Goal: Task Accomplishment & Management: Complete application form

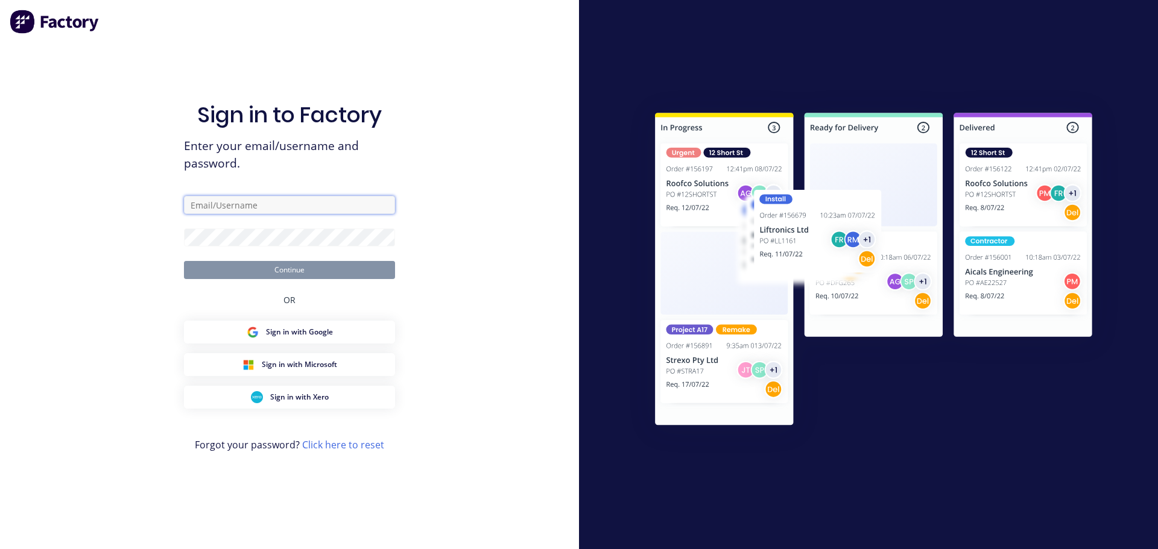
type input "[PERSON_NAME][EMAIL_ADDRESS][DOMAIN_NAME]"
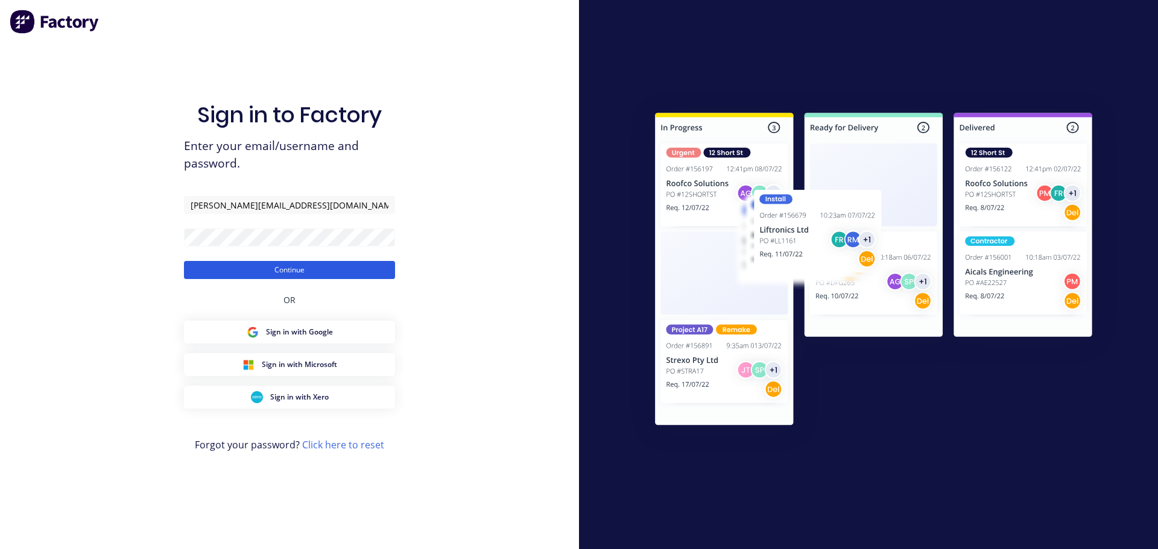
click at [297, 271] on button "Continue" at bounding box center [289, 270] width 211 height 18
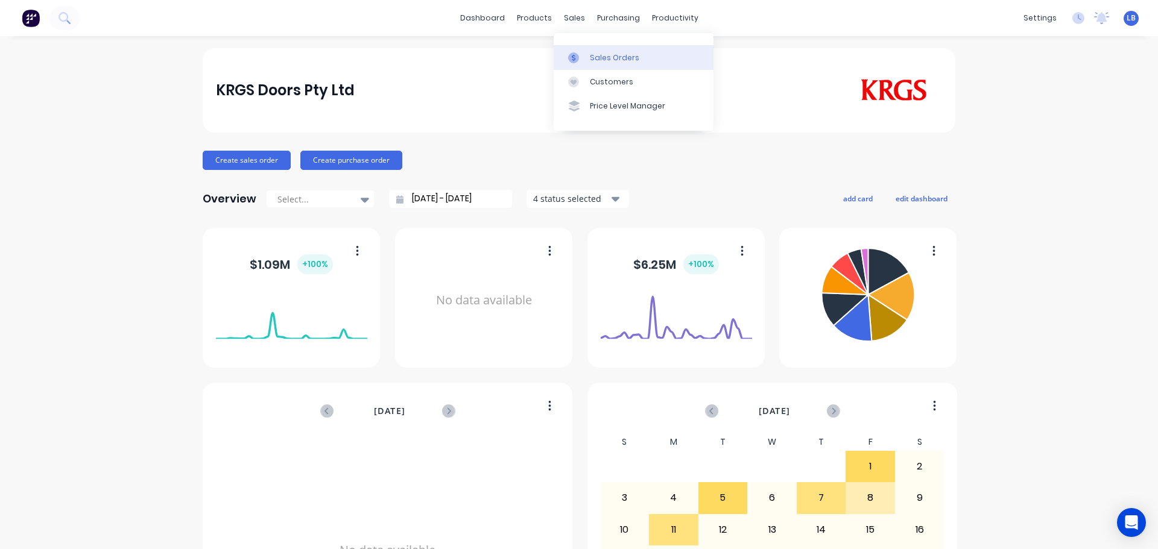
click at [599, 60] on div "Sales Orders" at bounding box center [614, 57] width 49 height 11
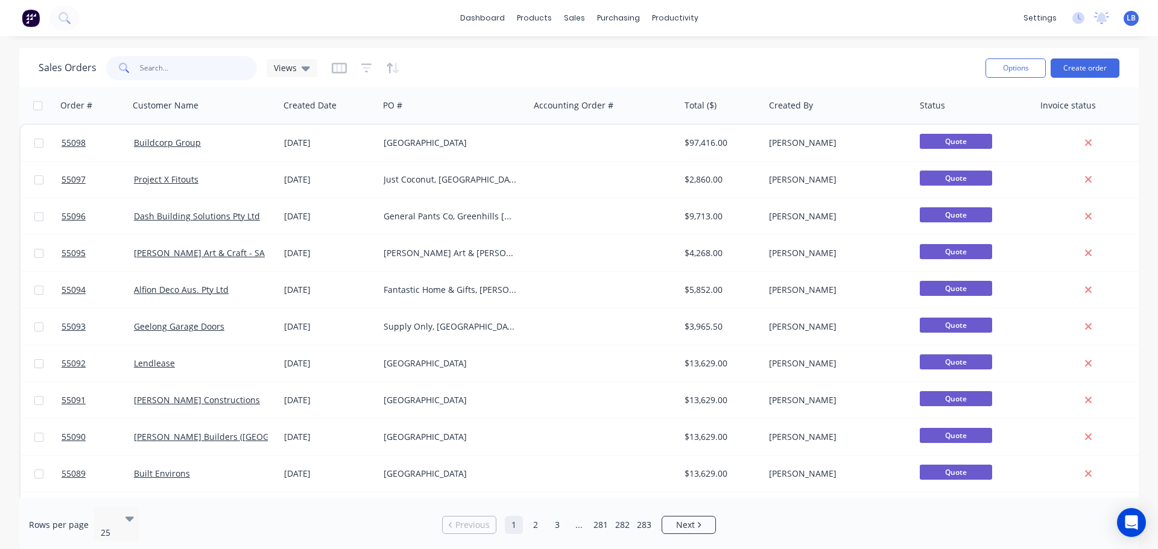
click at [163, 69] on input "text" at bounding box center [199, 68] width 118 height 24
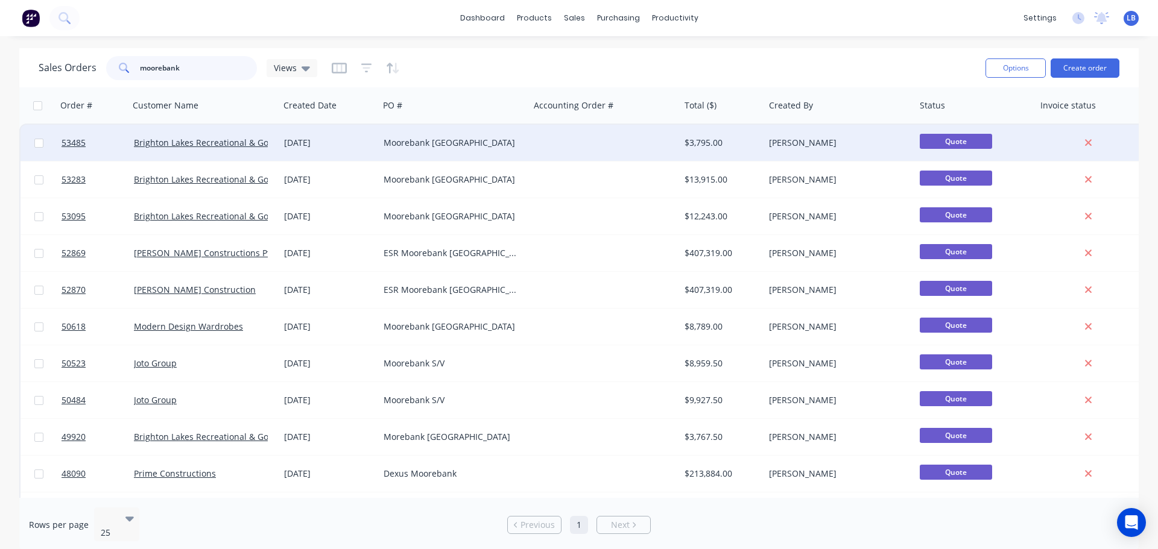
type input "moorebank"
click at [426, 144] on div "Moorebank [GEOGRAPHIC_DATA]" at bounding box center [451, 143] width 134 height 12
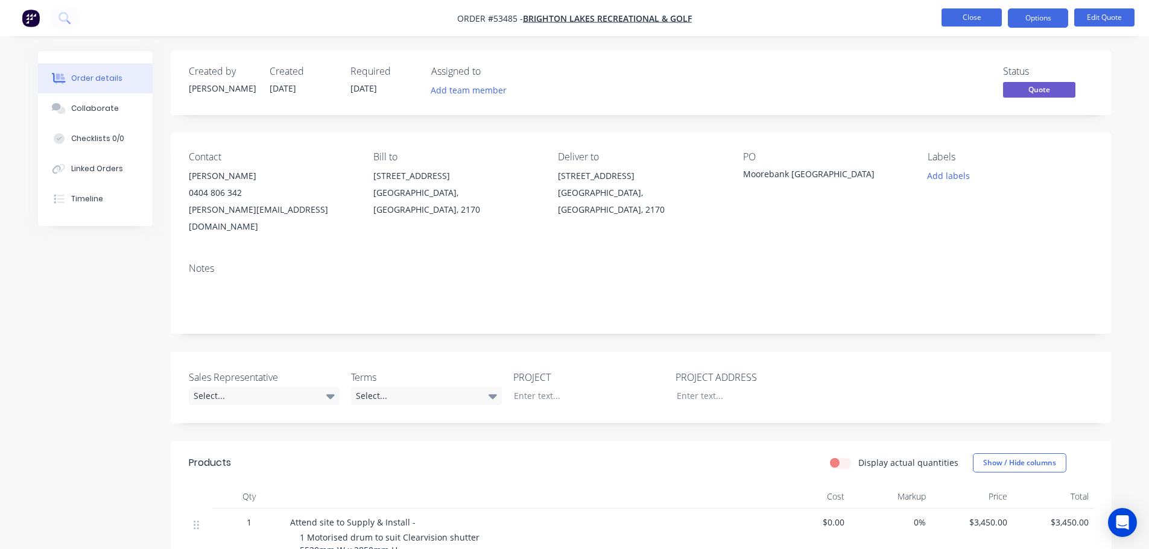
click at [947, 15] on button "Close" at bounding box center [971, 17] width 60 height 18
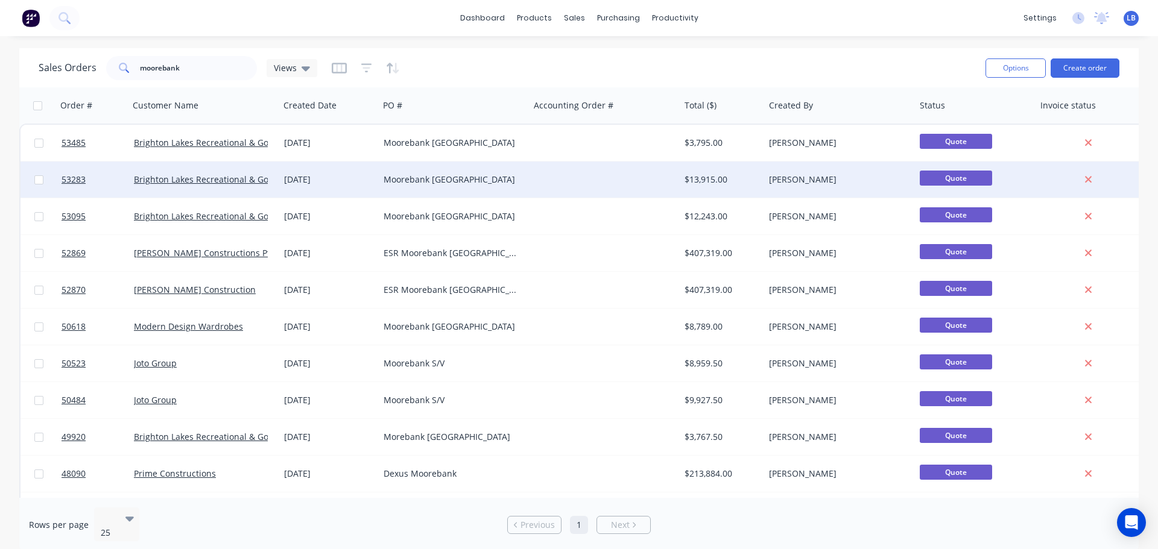
click at [400, 179] on div "Moorebank [GEOGRAPHIC_DATA]" at bounding box center [451, 180] width 134 height 12
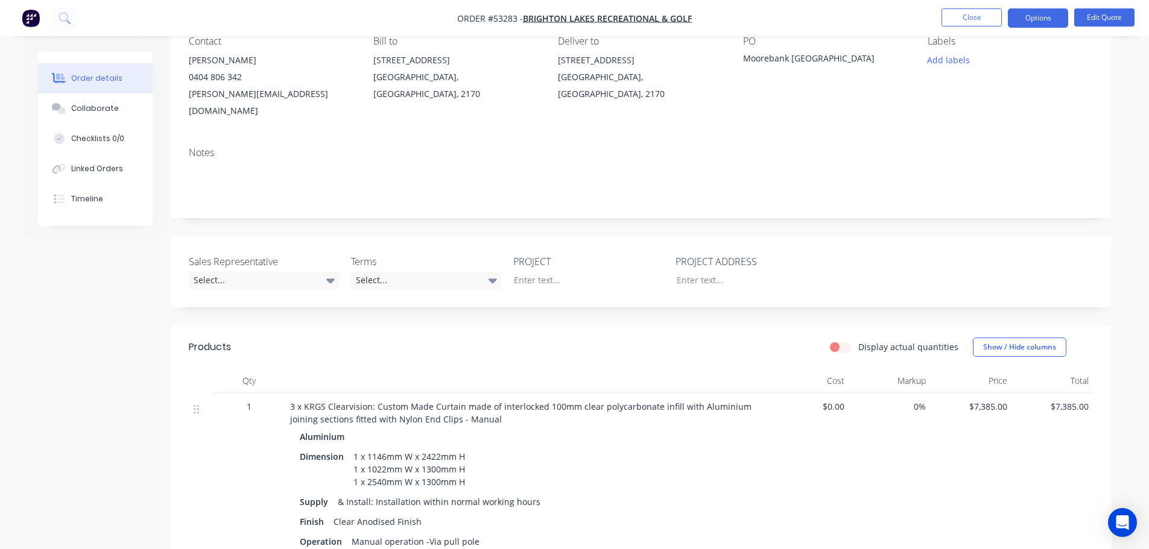
scroll to position [121, 0]
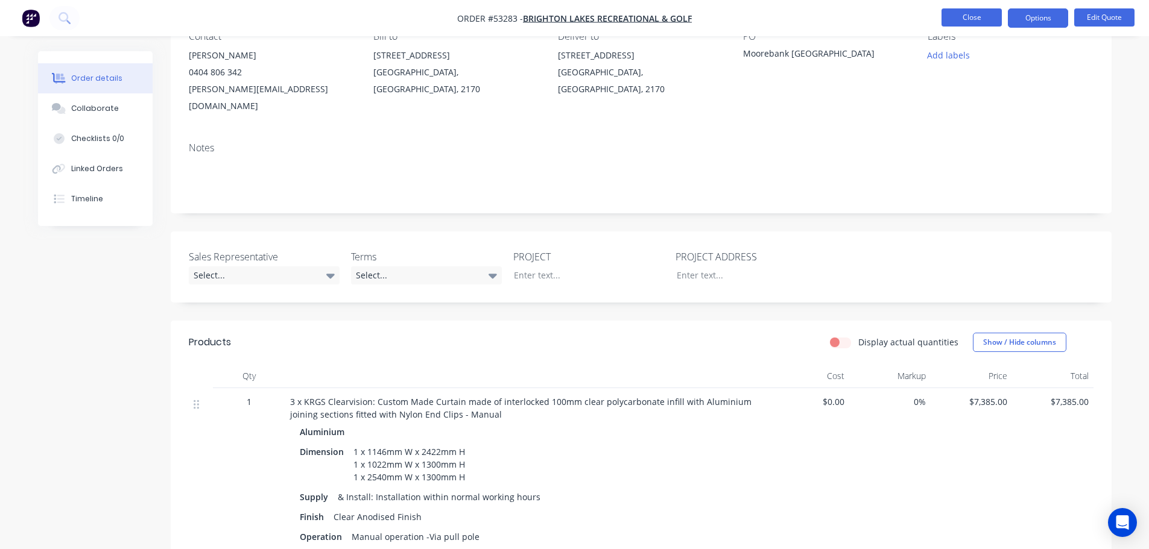
click at [980, 16] on button "Close" at bounding box center [971, 17] width 60 height 18
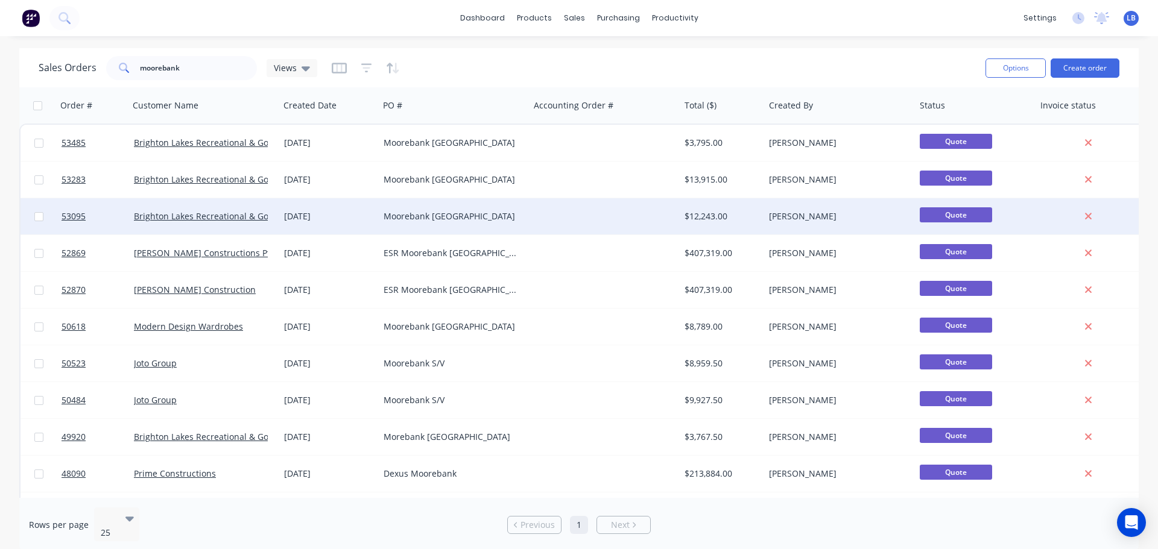
click at [421, 214] on div "Moorebank [GEOGRAPHIC_DATA]" at bounding box center [451, 216] width 134 height 12
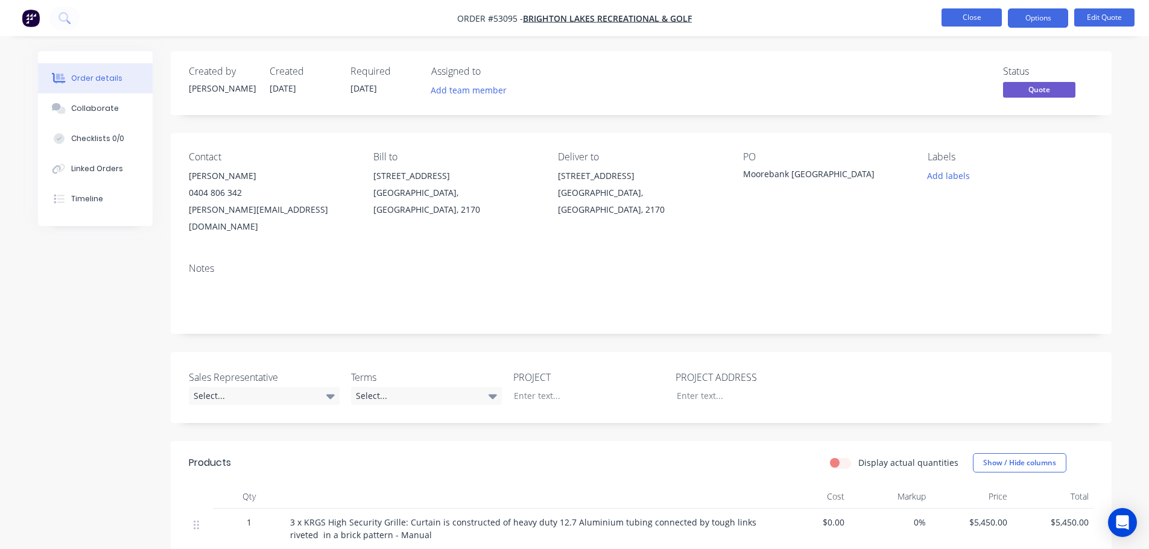
click at [972, 18] on button "Close" at bounding box center [971, 17] width 60 height 18
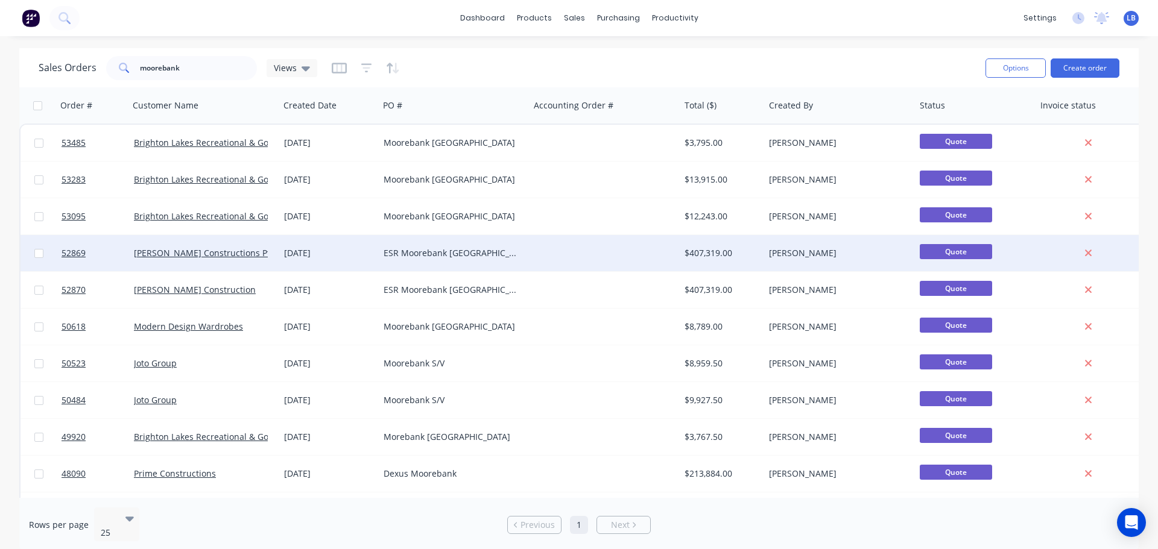
click at [484, 253] on div "ESR Moorebank [GEOGRAPHIC_DATA]" at bounding box center [451, 253] width 134 height 12
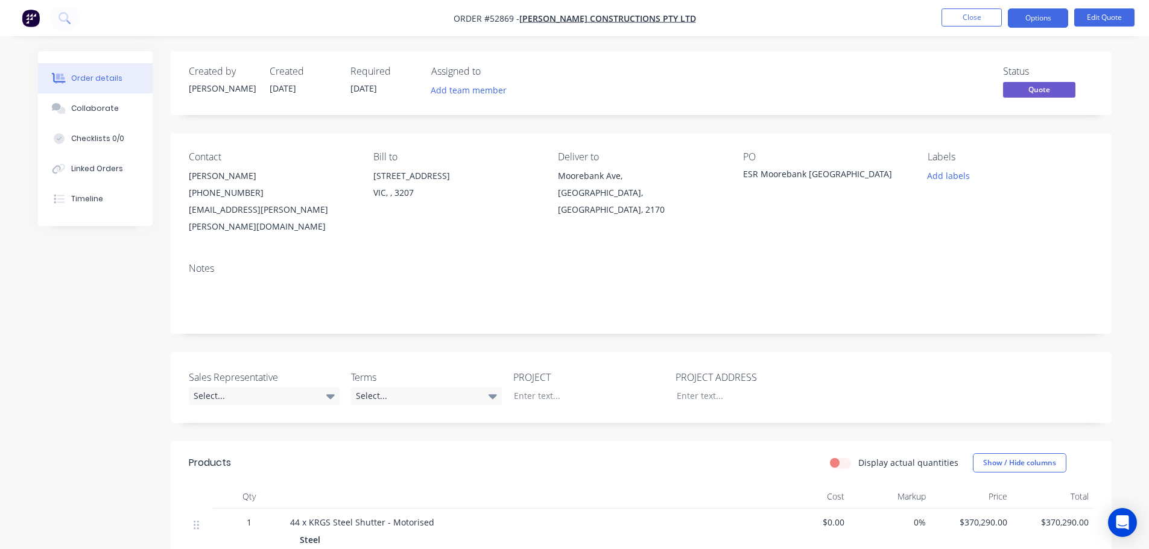
scroll to position [121, 0]
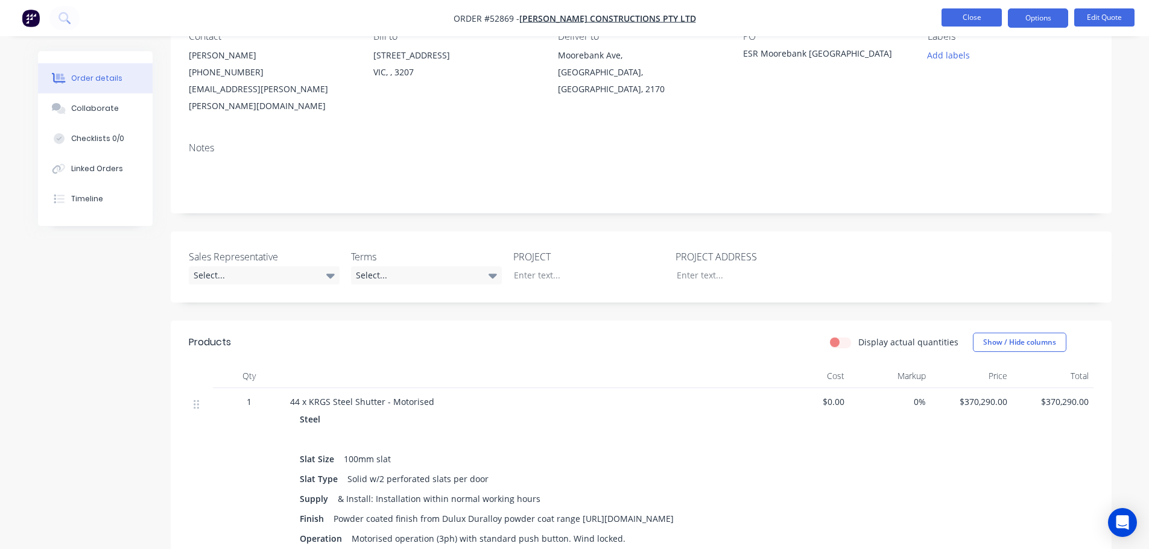
click at [961, 16] on button "Close" at bounding box center [971, 17] width 60 height 18
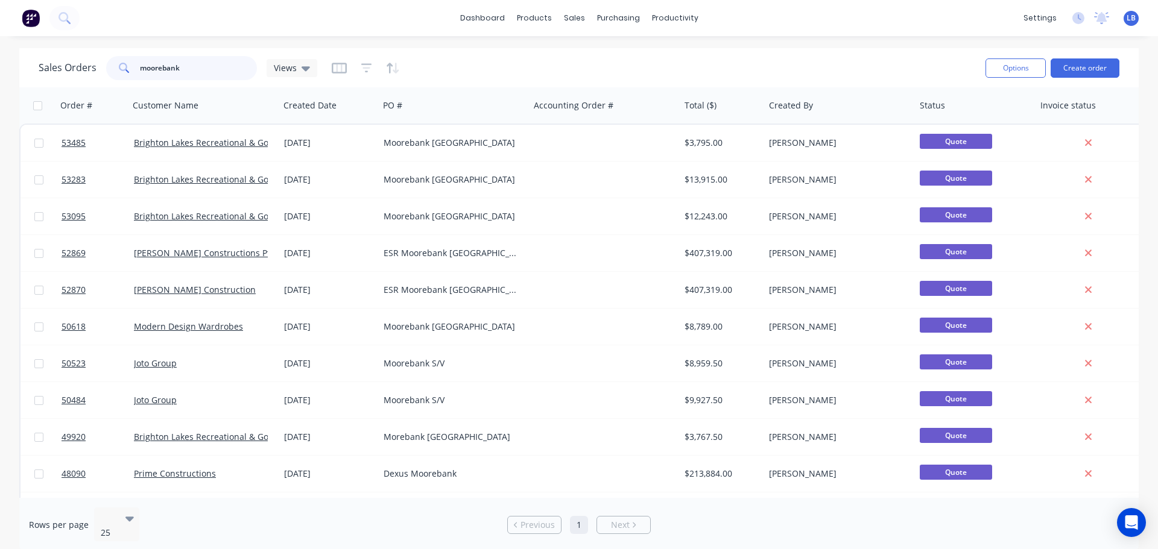
drag, startPoint x: 200, startPoint y: 64, endPoint x: 117, endPoint y: 74, distance: 83.3
click at [117, 74] on div "moorebank" at bounding box center [181, 68] width 151 height 24
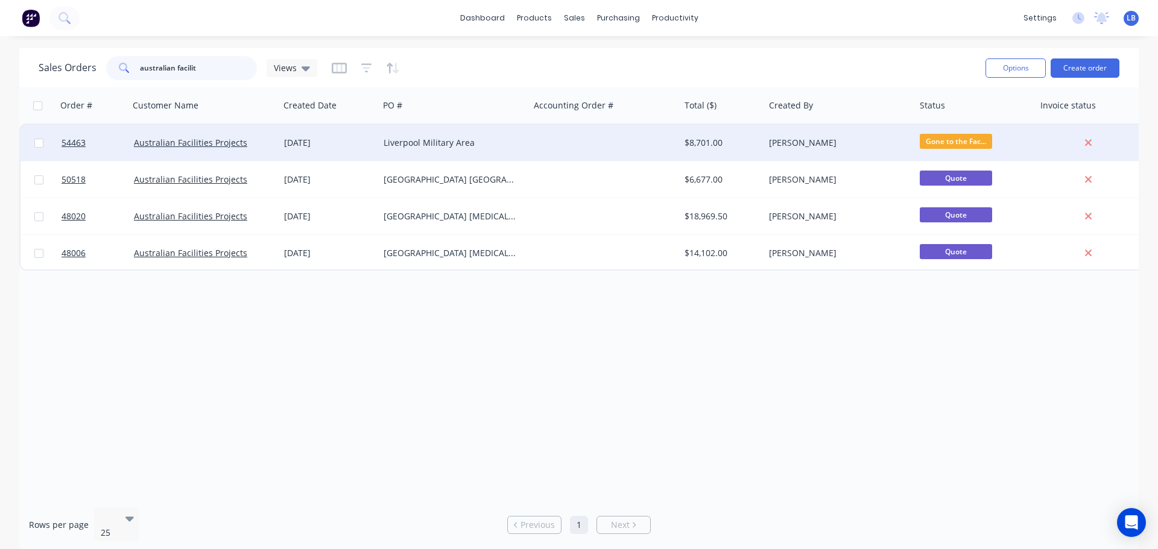
type input "australian facilit"
click at [450, 144] on div "Liverpool Military Area" at bounding box center [451, 143] width 134 height 12
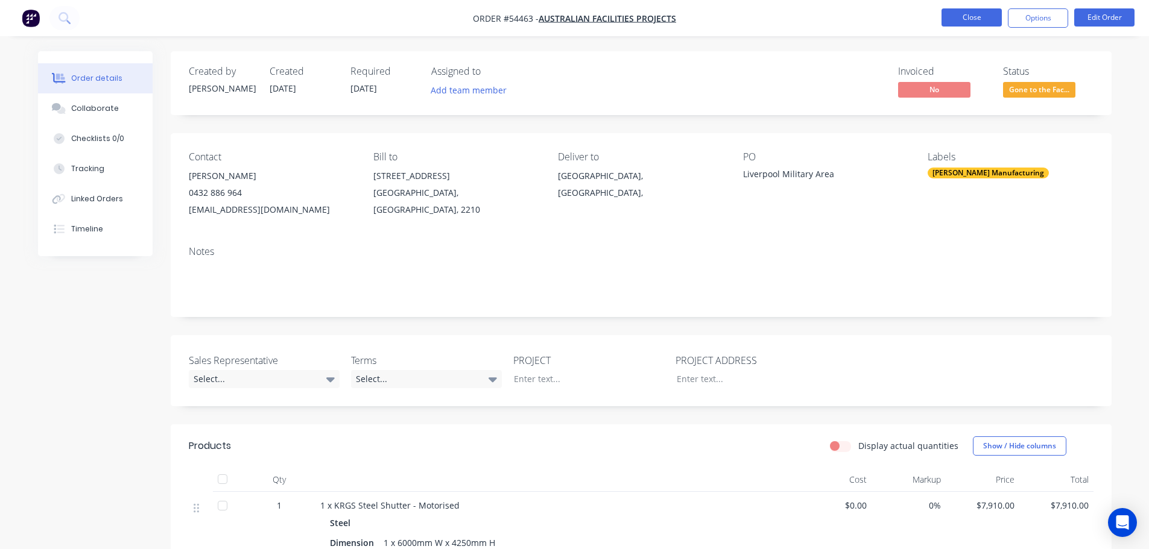
click at [959, 13] on button "Close" at bounding box center [971, 17] width 60 height 18
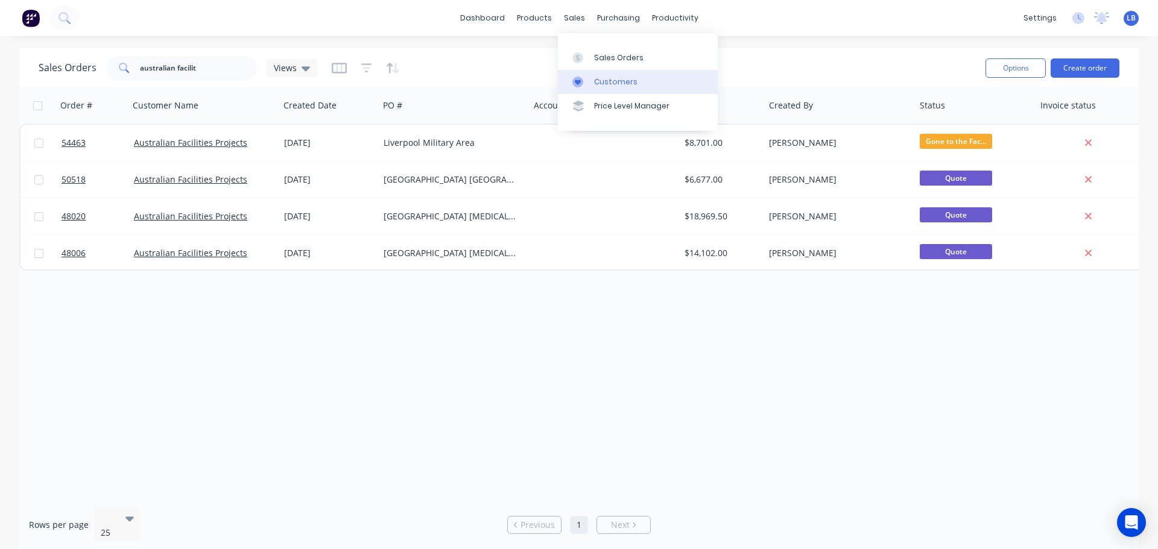
click at [606, 80] on div "Customers" at bounding box center [615, 82] width 43 height 11
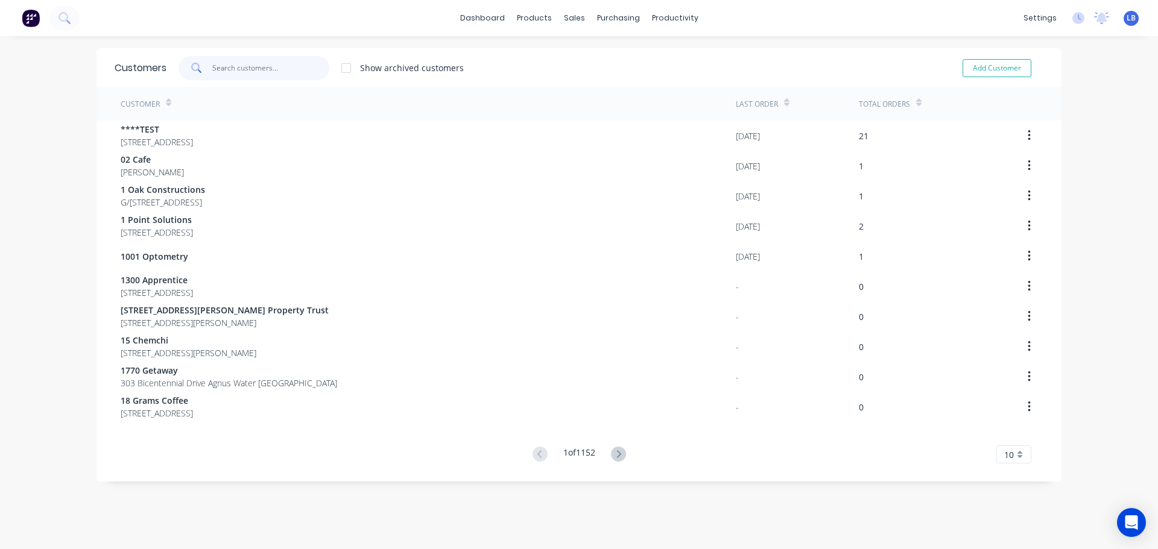
click at [255, 68] on input "text" at bounding box center [271, 68] width 118 height 24
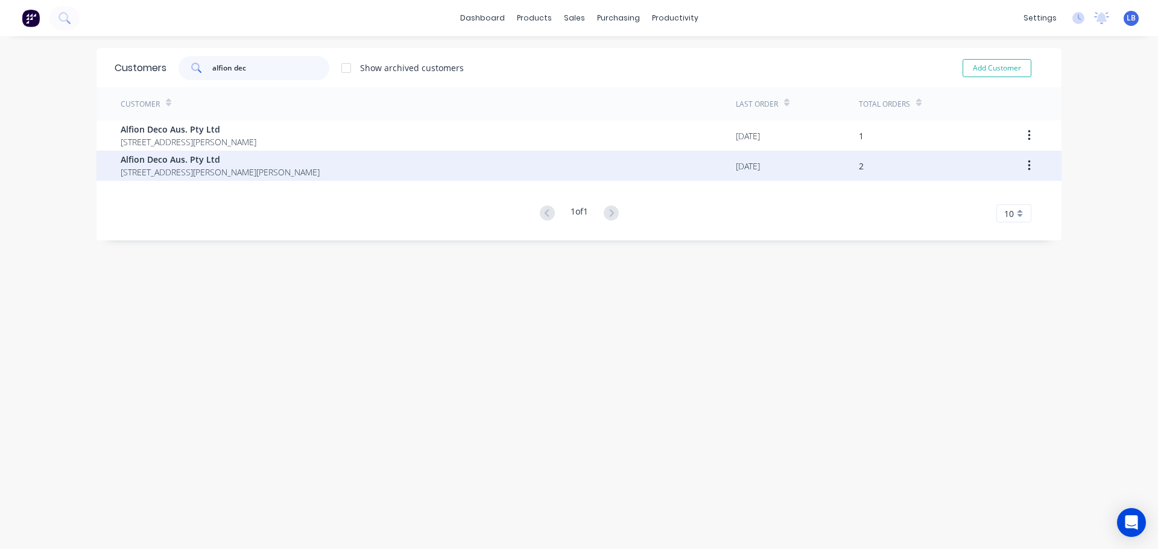
type input "alfion dec"
click at [152, 160] on span "Alfion Deco Aus. Pty Ltd" at bounding box center [220, 159] width 199 height 13
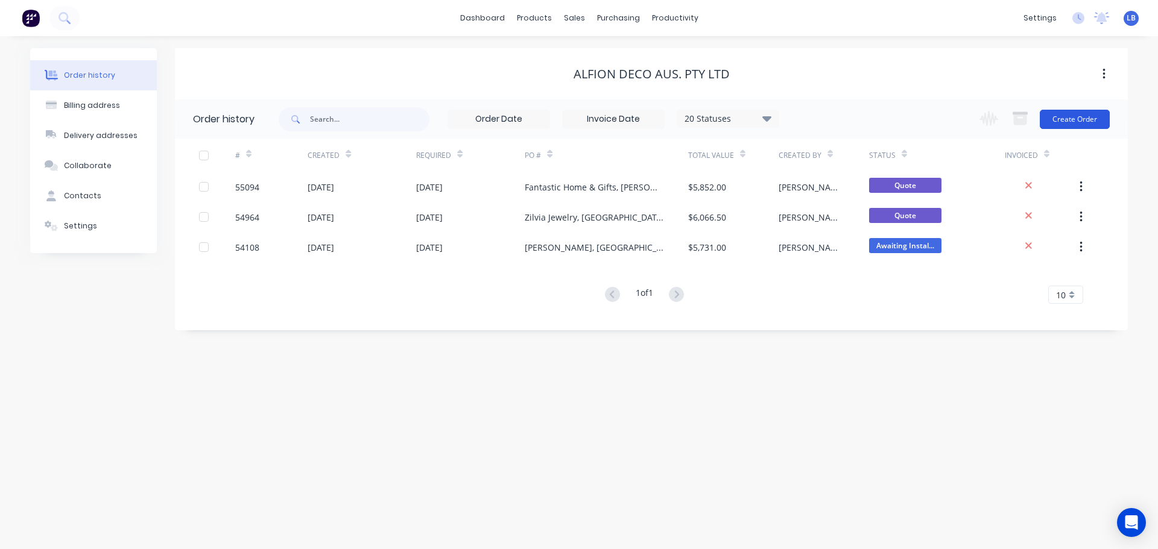
click at [1051, 117] on button "Create Order" at bounding box center [1075, 119] width 70 height 19
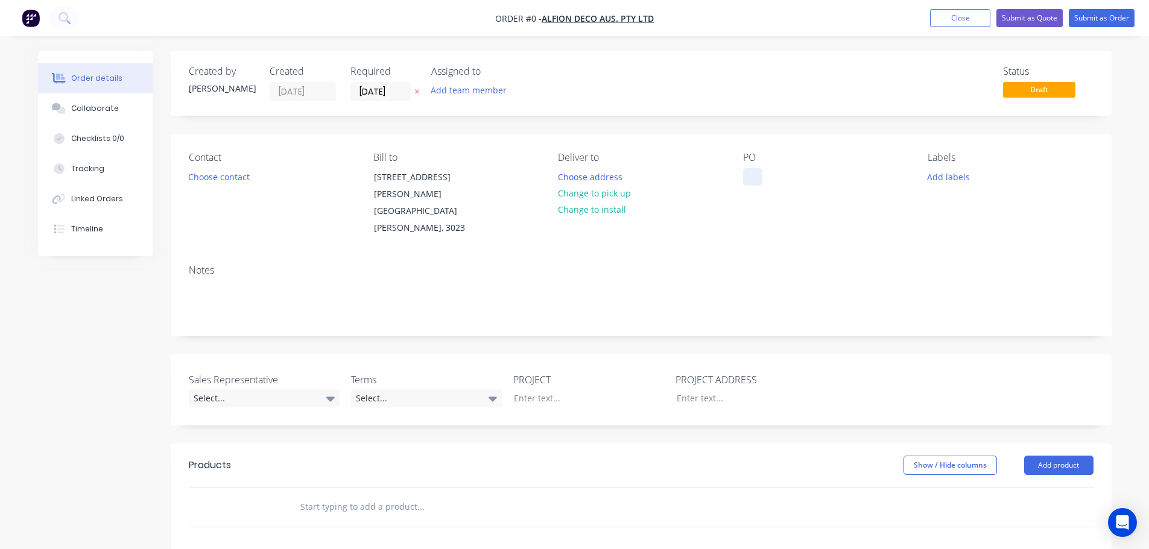
click at [754, 174] on div at bounding box center [752, 176] width 19 height 17
click at [754, 168] on div "PO" at bounding box center [825, 194] width 165 height 85
click at [757, 171] on div at bounding box center [752, 176] width 19 height 17
click at [754, 172] on div at bounding box center [752, 176] width 19 height 17
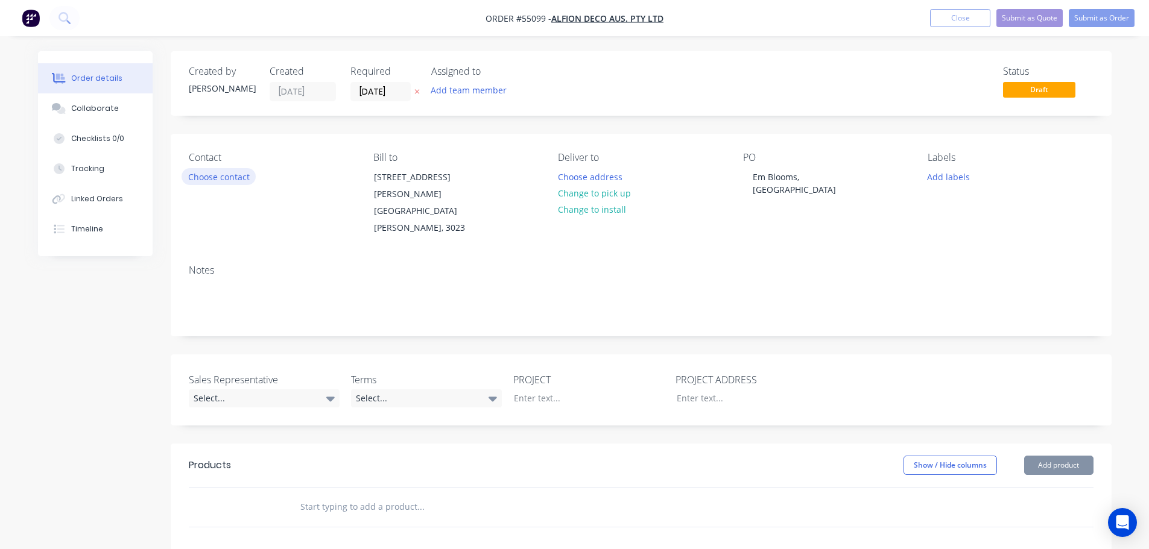
click at [229, 174] on button "Choose contact" at bounding box center [219, 176] width 74 height 16
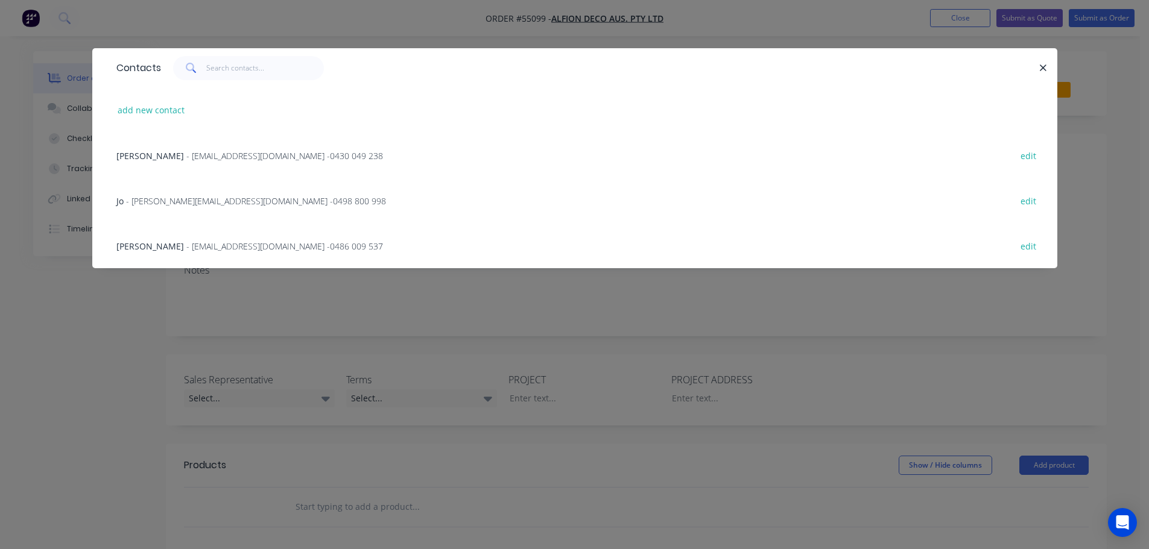
click at [200, 203] on span "- [PERSON_NAME][EMAIL_ADDRESS][DOMAIN_NAME] - 0498 800 998" at bounding box center [256, 200] width 260 height 11
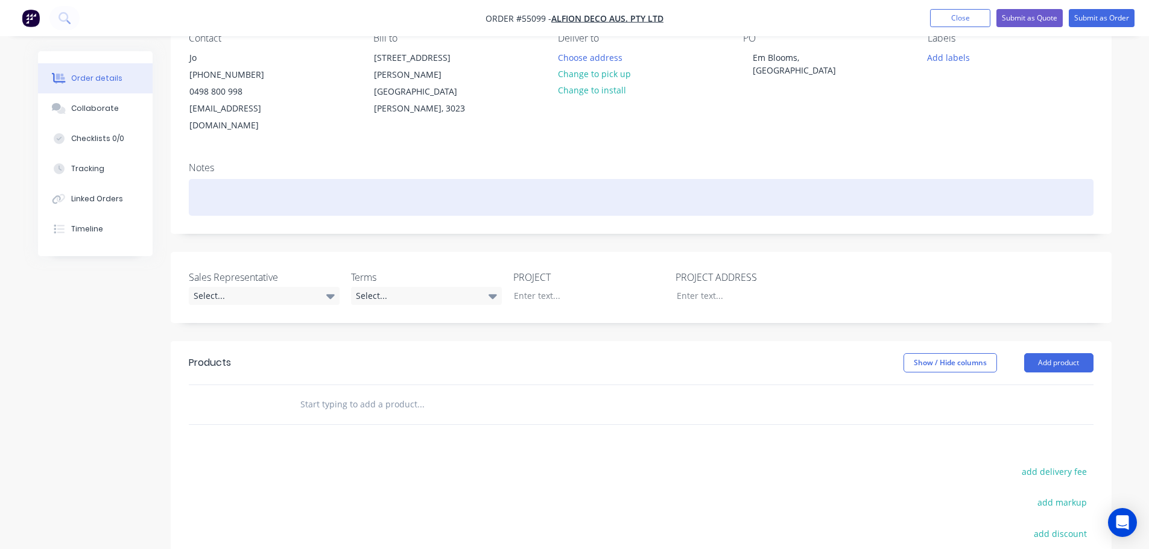
scroll to position [121, 0]
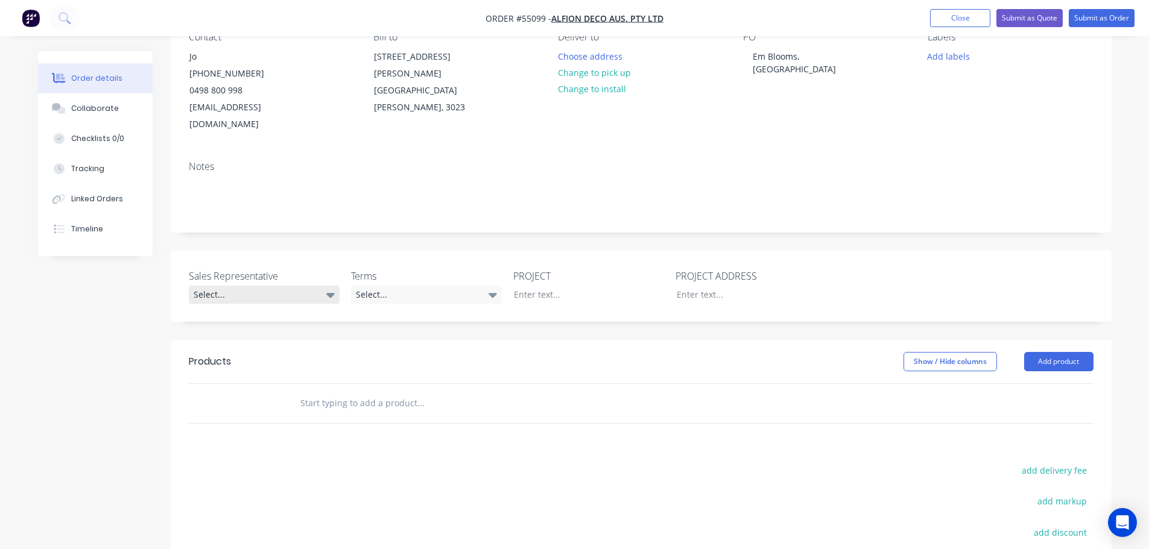
click at [238, 286] on div "Select..." at bounding box center [264, 295] width 151 height 18
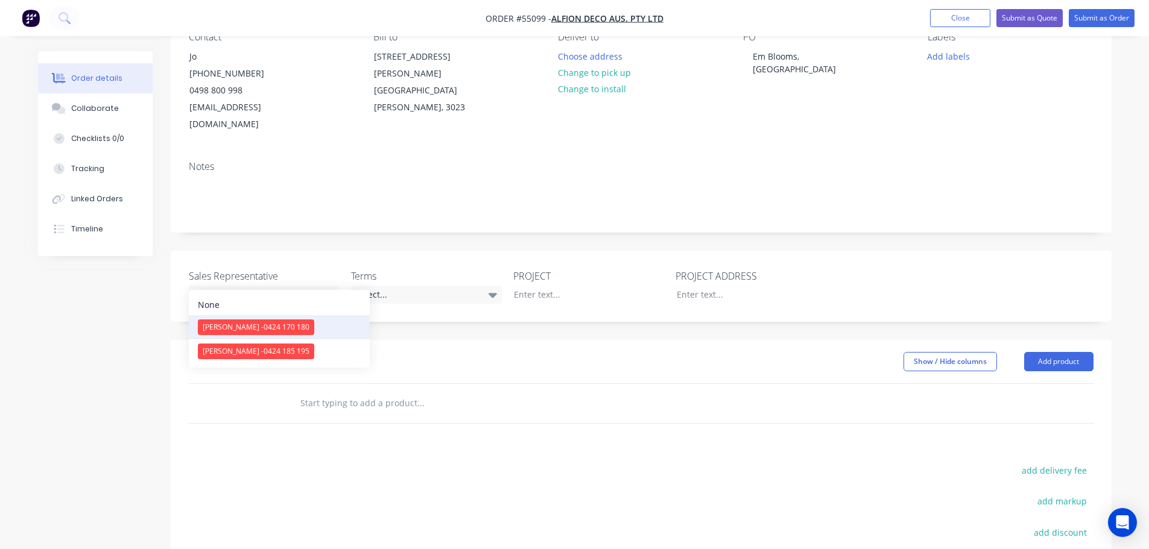
click at [249, 330] on span "[PERSON_NAME] - 0424 170 180" at bounding box center [256, 327] width 107 height 10
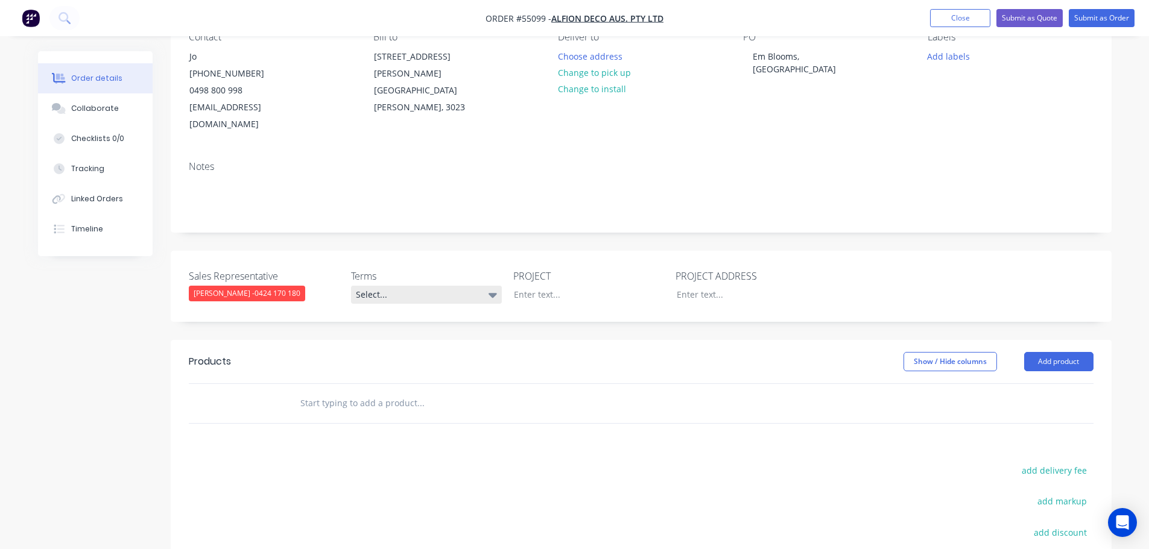
click at [417, 286] on div "Select..." at bounding box center [426, 295] width 151 height 18
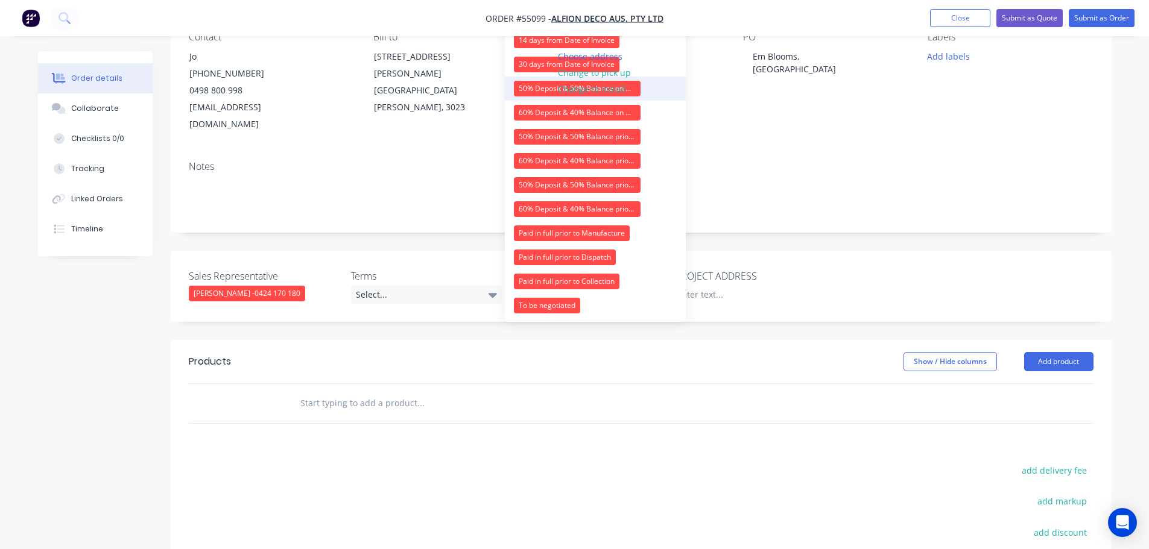
click at [529, 90] on div "50% Deposit & 50% Balance on Day of Installation" at bounding box center [577, 89] width 127 height 16
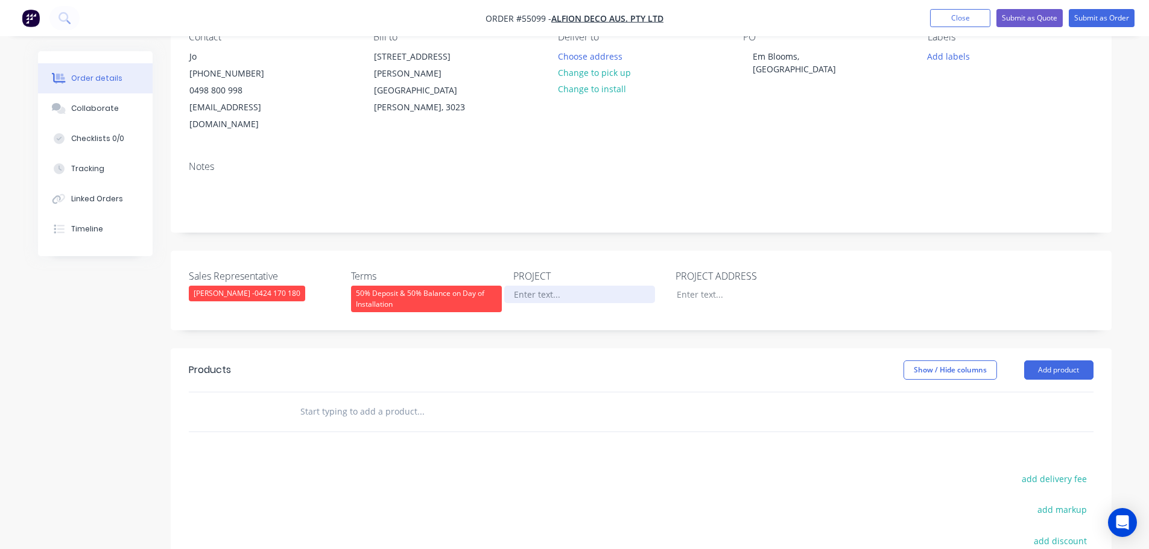
click at [548, 286] on div at bounding box center [579, 294] width 151 height 17
click at [807, 55] on div "Em Blooms, [GEOGRAPHIC_DATA]" at bounding box center [818, 63] width 151 height 30
copy div "Em Blooms, [GEOGRAPHIC_DATA]"
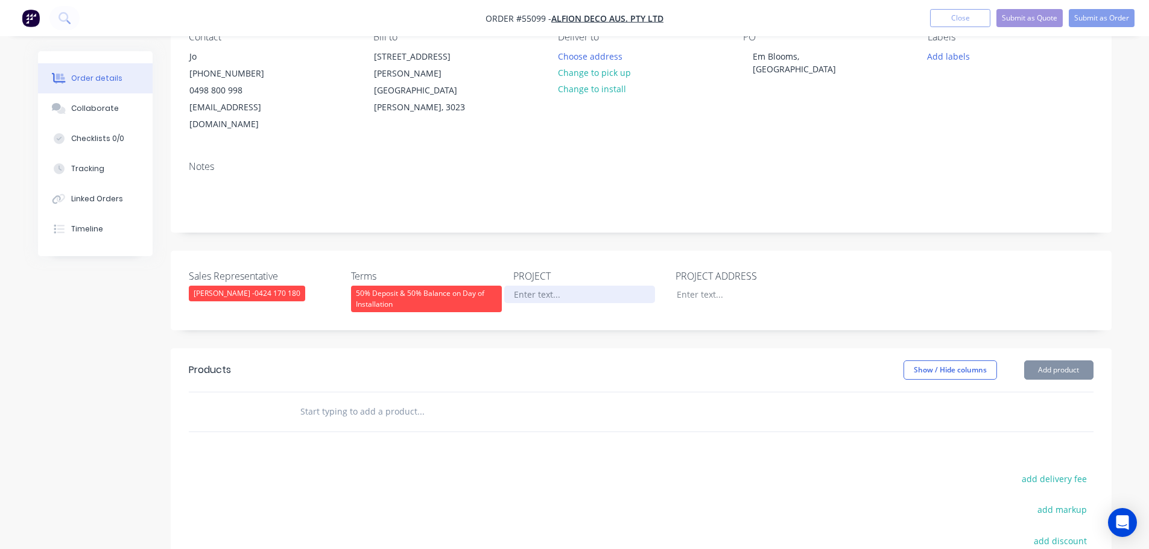
click at [524, 286] on div at bounding box center [579, 294] width 151 height 17
paste div
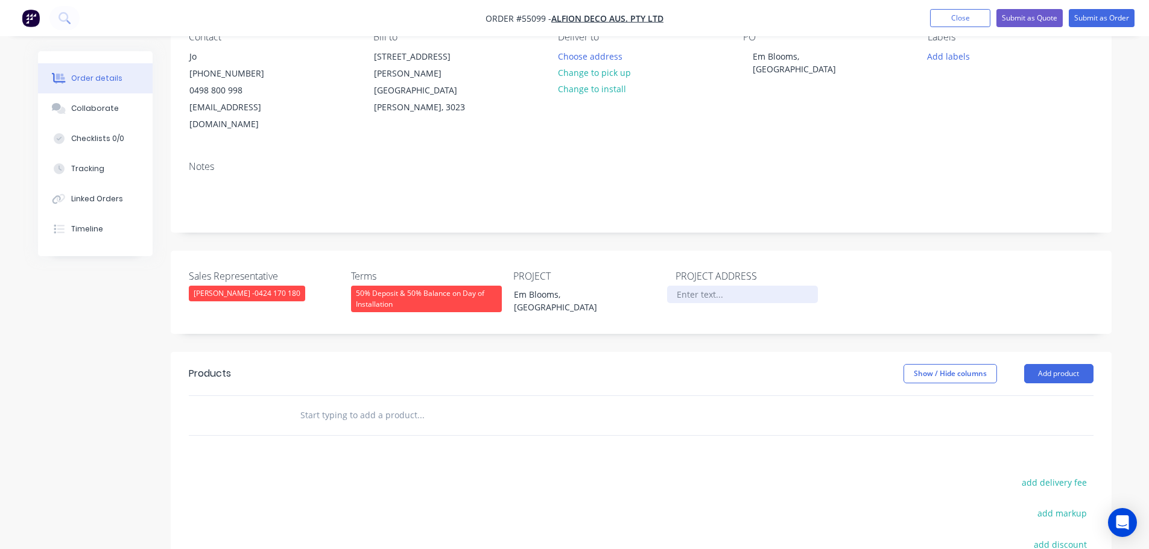
click at [706, 286] on div at bounding box center [742, 294] width 151 height 17
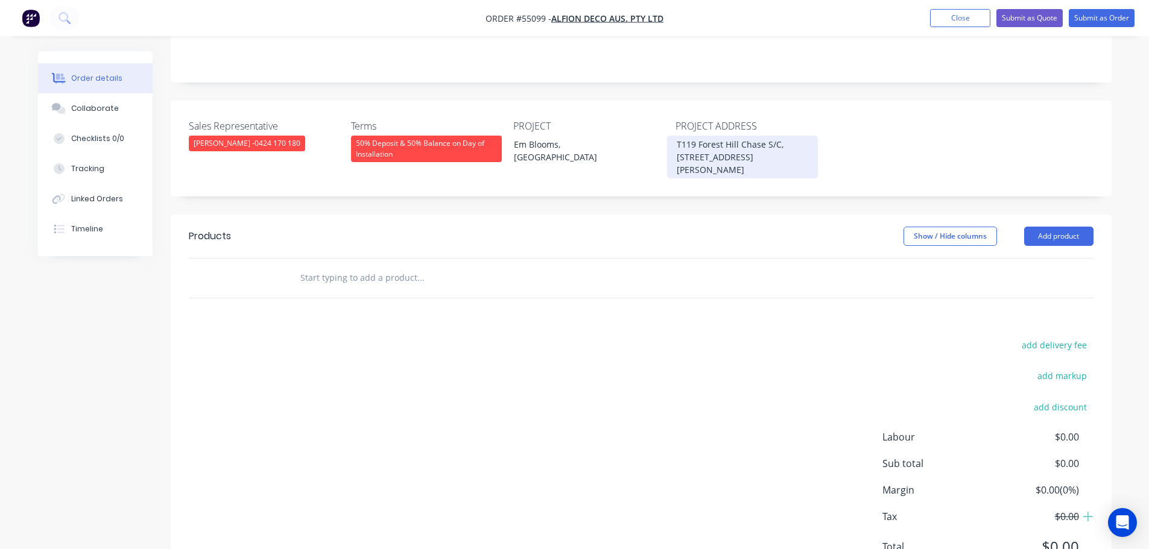
scroll to position [302, 0]
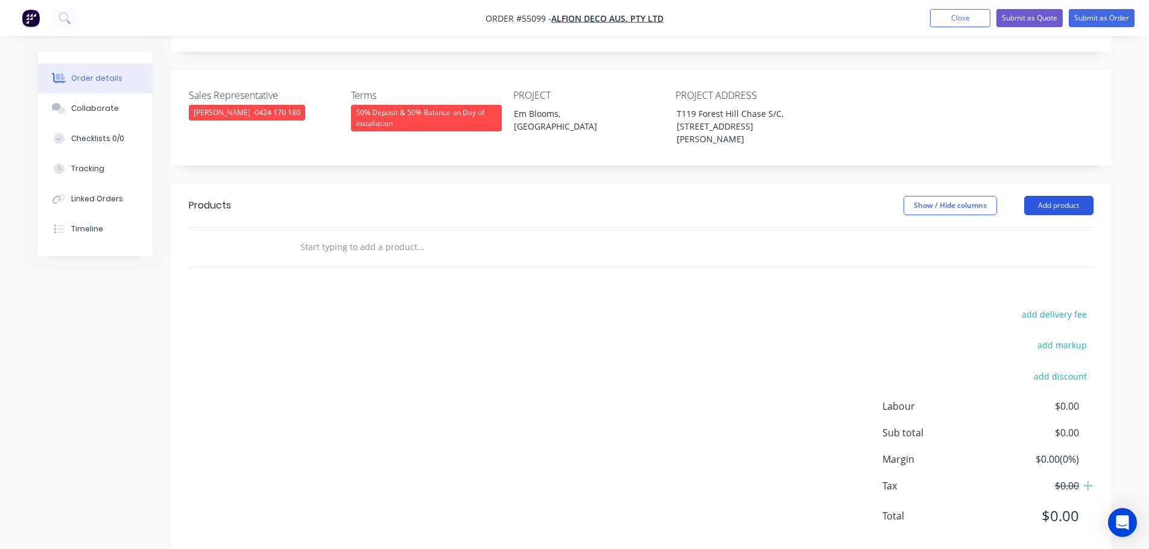
click at [1055, 196] on button "Add product" at bounding box center [1058, 205] width 69 height 19
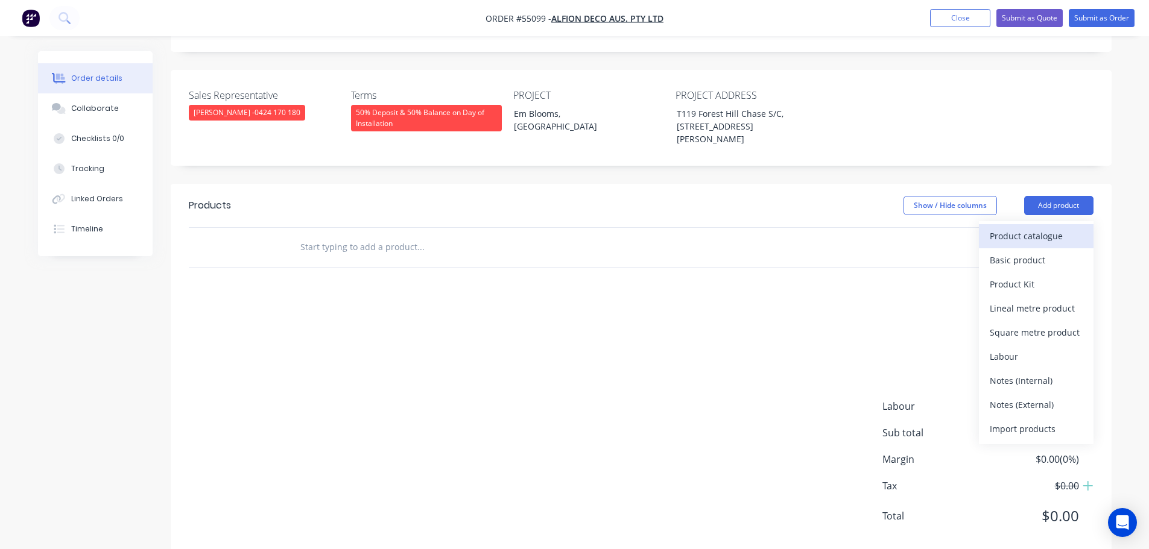
click at [1026, 227] on div "Product catalogue" at bounding box center [1036, 235] width 93 height 17
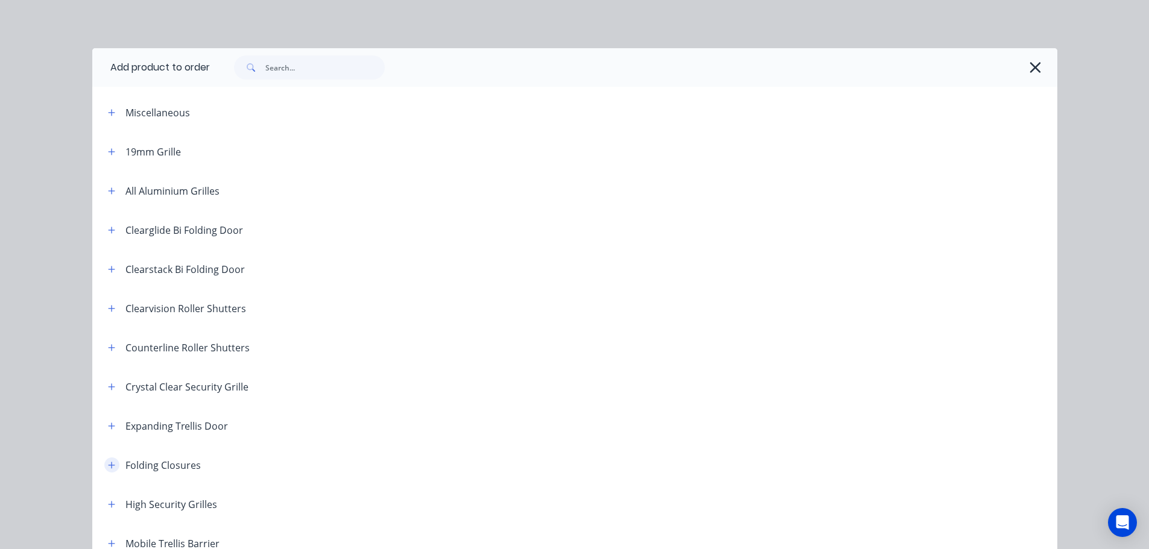
click at [104, 466] on button "button" at bounding box center [111, 465] width 15 height 15
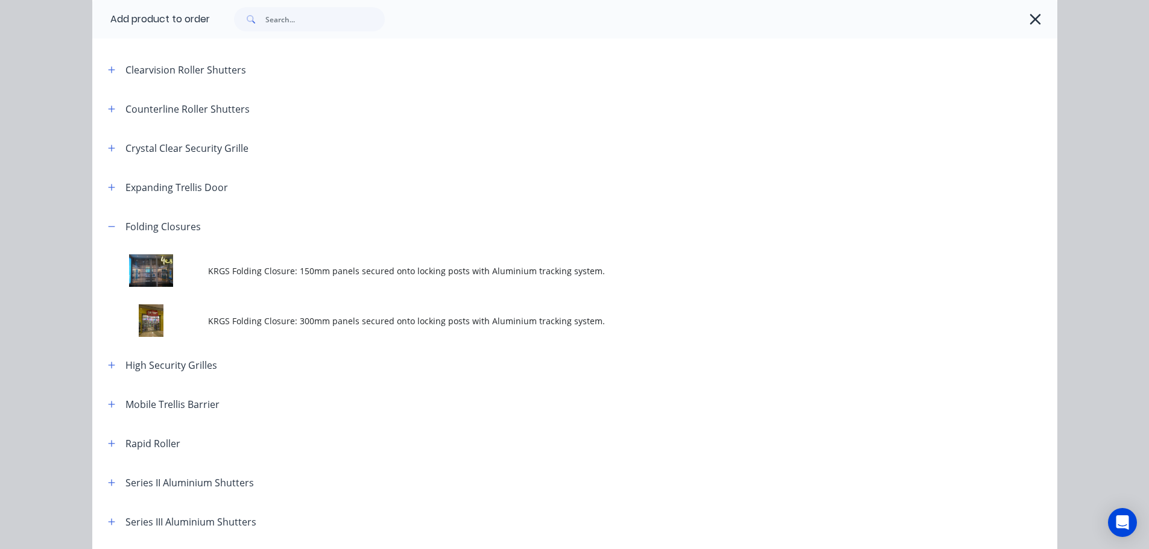
scroll to position [241, 0]
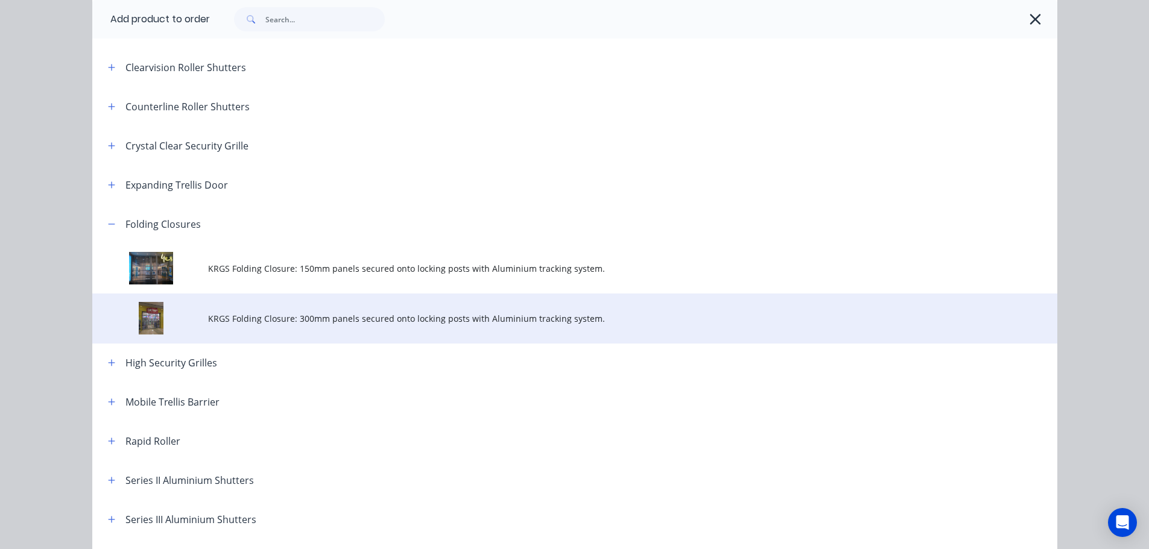
click at [388, 318] on span "KRGS Folding Closure: 300mm panels secured onto locking posts with Aluminium tr…" at bounding box center [547, 318] width 679 height 13
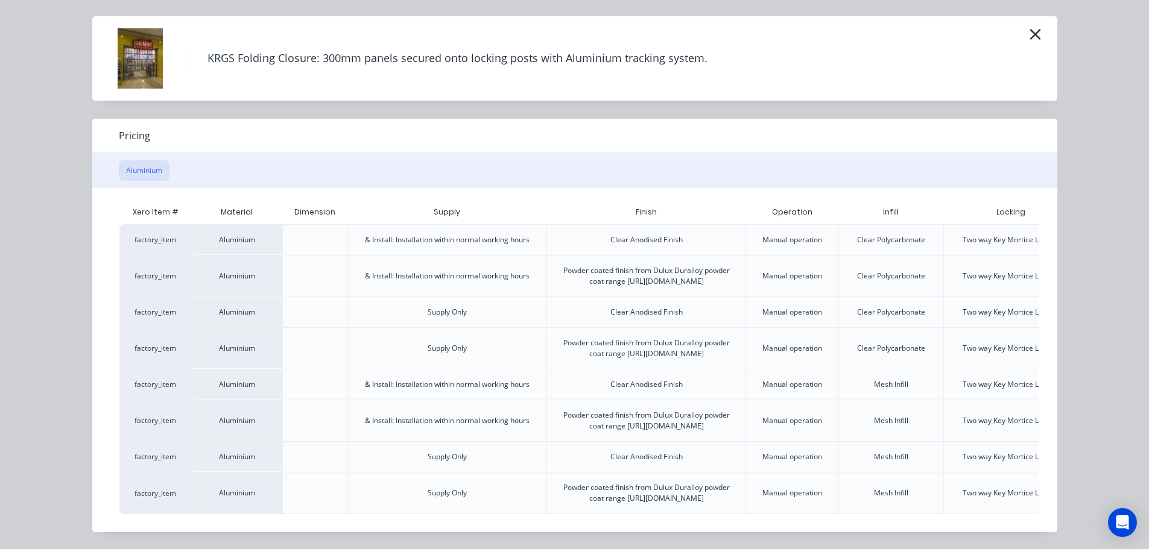
scroll to position [0, 106]
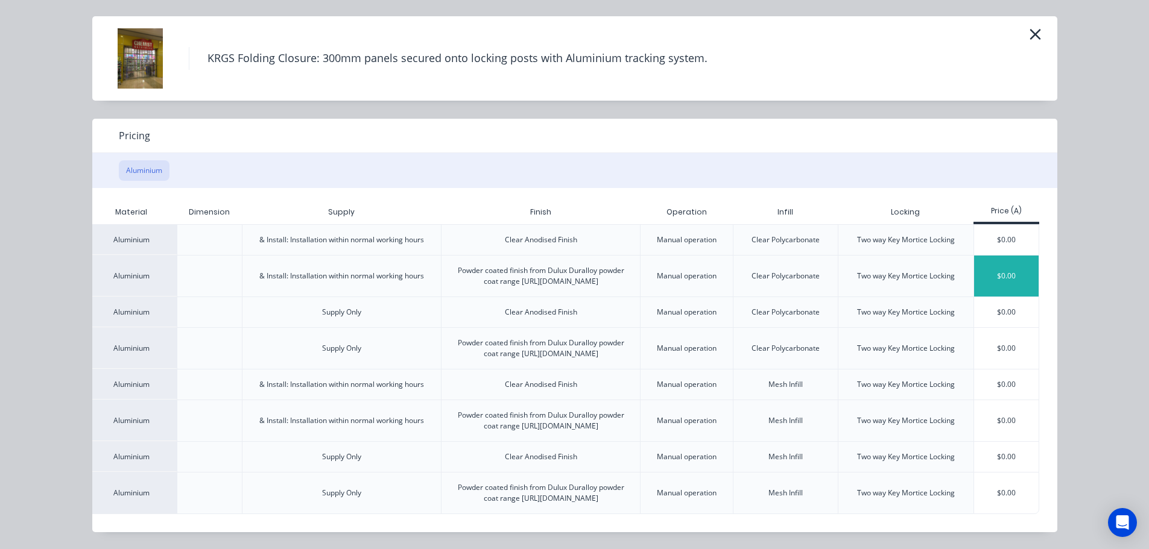
click at [993, 256] on div "$0.00" at bounding box center [1006, 276] width 65 height 41
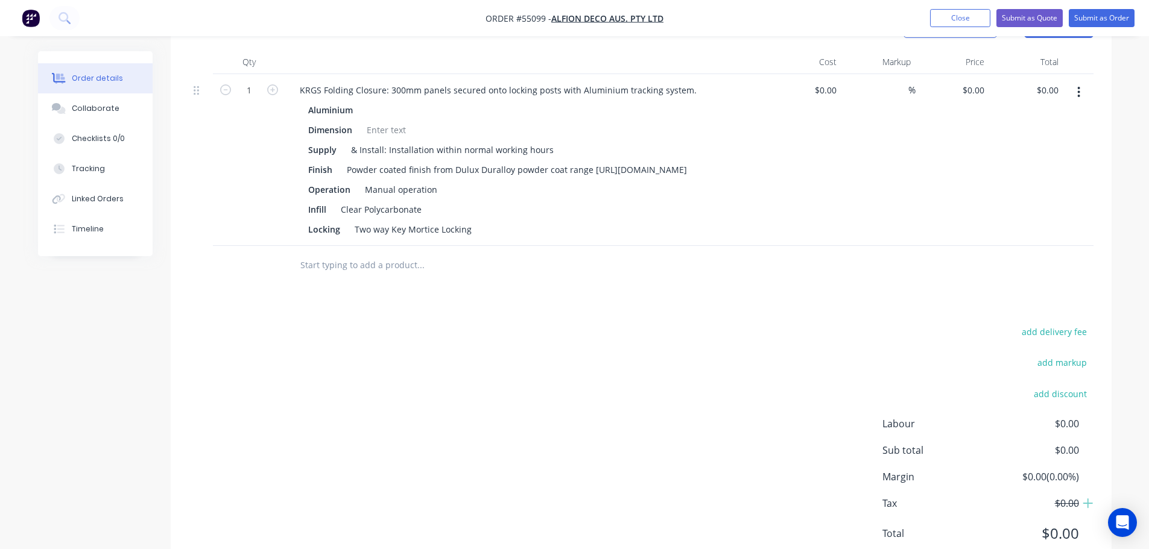
scroll to position [482, 0]
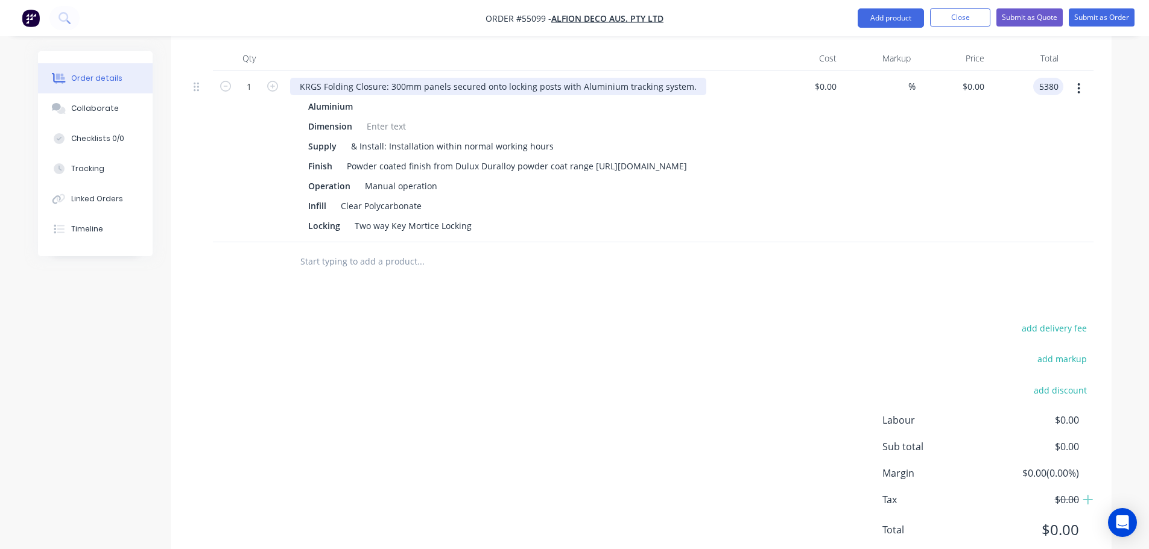
type input "5380"
type input "$5,380.00"
click at [298, 78] on div "KRGS Folding Closure: 300mm panels secured onto locking posts with Aluminium tr…" at bounding box center [498, 86] width 416 height 17
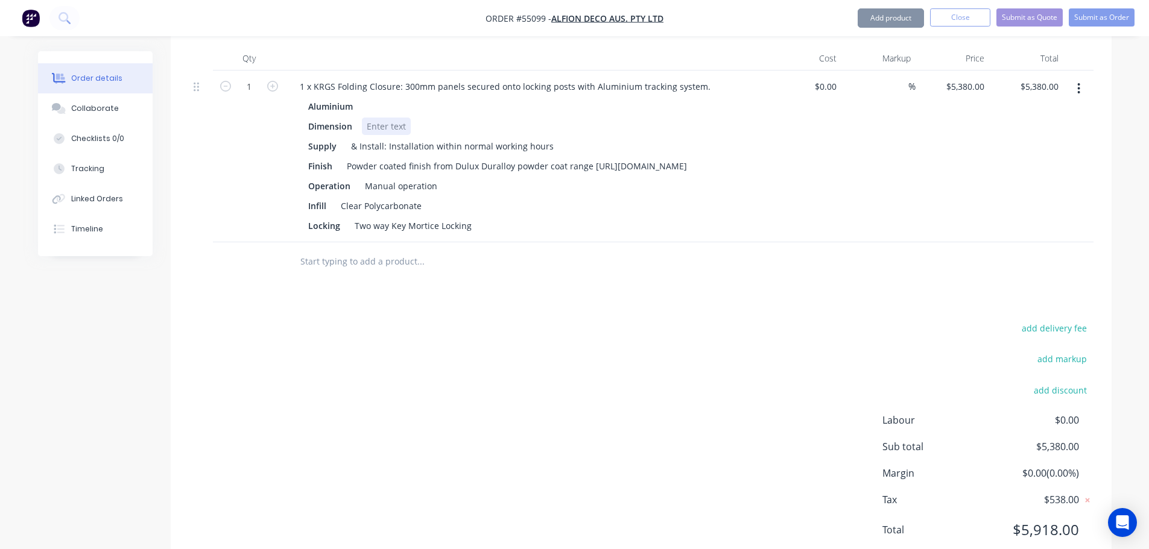
click at [373, 118] on div at bounding box center [386, 126] width 49 height 17
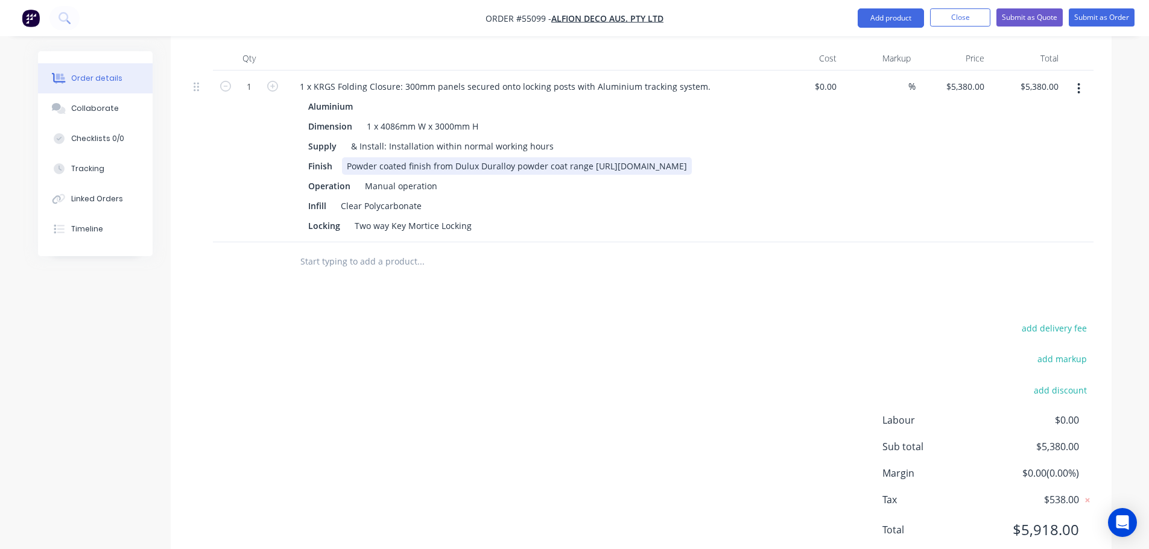
click at [588, 157] on div "Powder coated finish from Dulux Duralloy powder coat range [URL][DOMAIN_NAME]" at bounding box center [517, 165] width 350 height 17
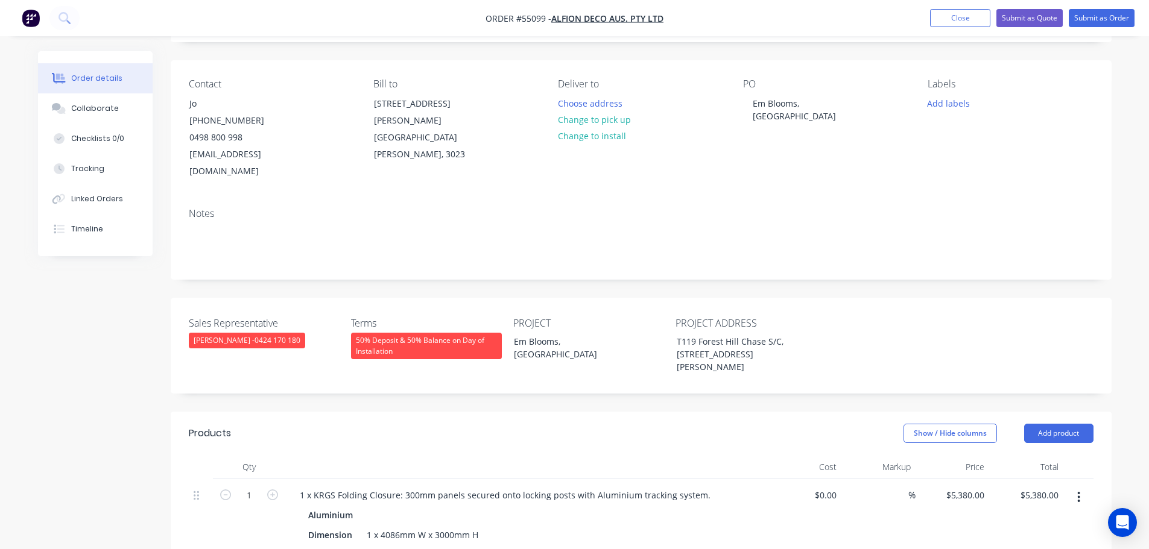
scroll to position [60, 0]
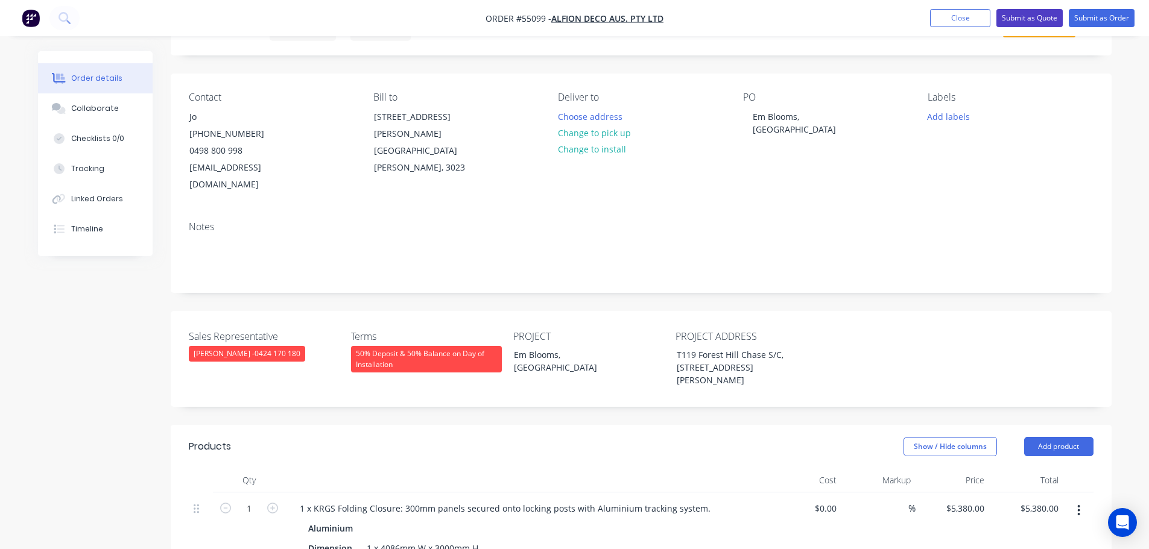
click at [1008, 13] on button "Submit as Quote" at bounding box center [1029, 18] width 66 height 18
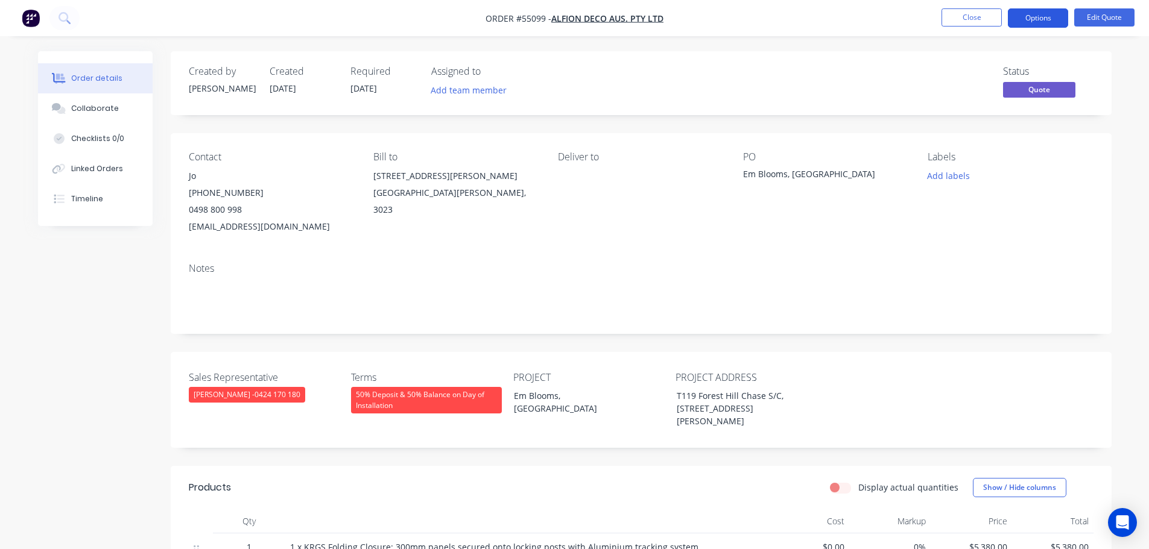
click at [1037, 19] on button "Options" at bounding box center [1038, 17] width 60 height 19
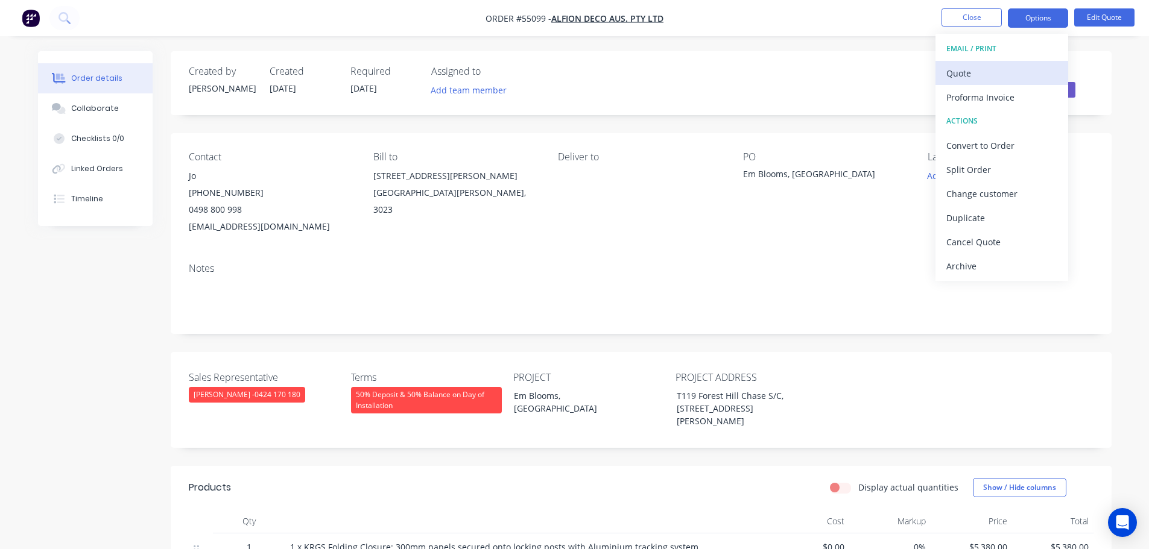
click at [962, 76] on div "Quote" at bounding box center [1001, 73] width 111 height 17
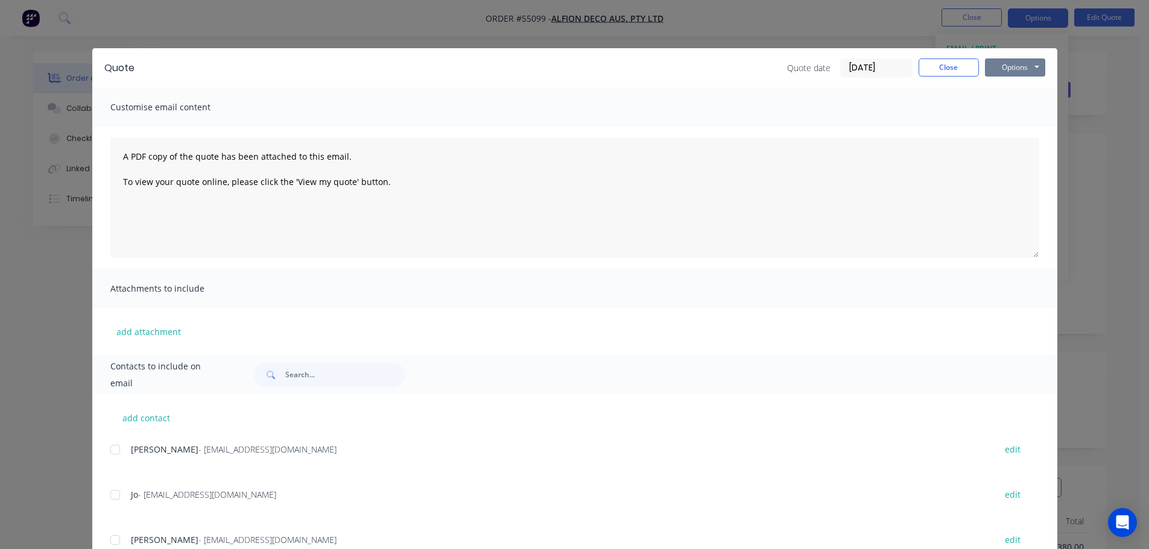
drag, startPoint x: 1011, startPoint y: 69, endPoint x: 1011, endPoint y: 77, distance: 7.9
click at [1011, 72] on button "Options" at bounding box center [1015, 67] width 60 height 18
click at [1013, 109] on button "Print" at bounding box center [1023, 109] width 77 height 20
click at [954, 67] on button "Close" at bounding box center [948, 67] width 60 height 18
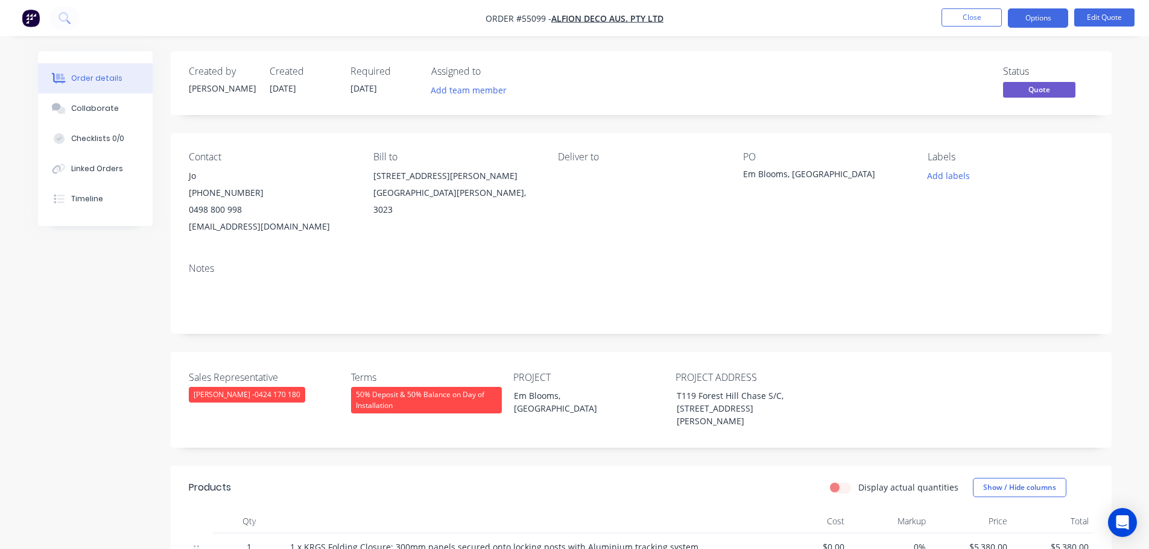
click at [218, 224] on div "[EMAIL_ADDRESS][DOMAIN_NAME]" at bounding box center [271, 226] width 165 height 17
copy div "[EMAIL_ADDRESS][DOMAIN_NAME]"
click at [818, 174] on div "Em Blooms, [GEOGRAPHIC_DATA]" at bounding box center [818, 176] width 151 height 17
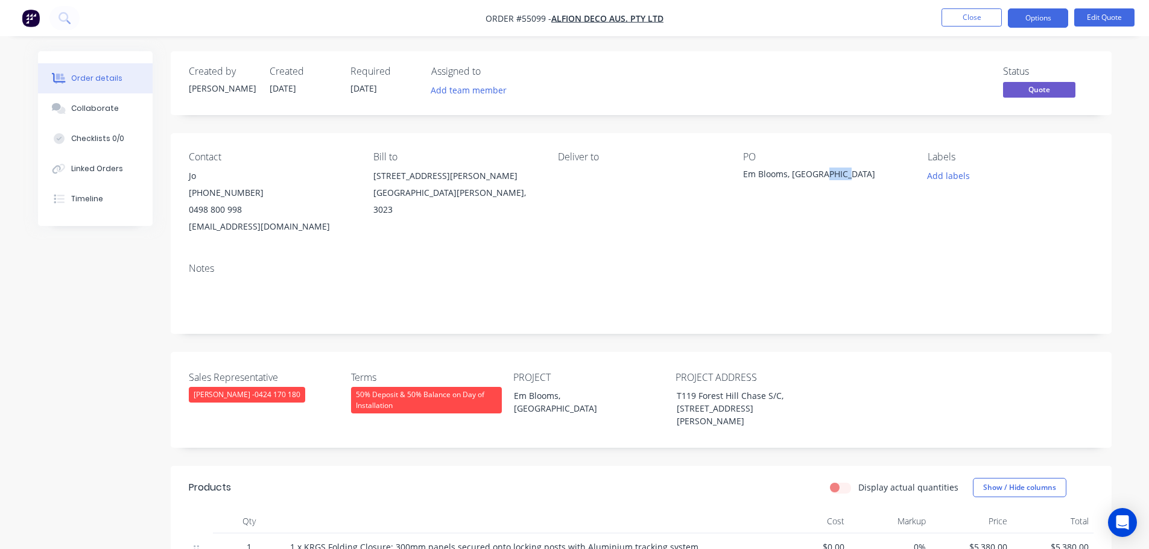
click at [818, 174] on div "Em Blooms, [GEOGRAPHIC_DATA]" at bounding box center [818, 176] width 151 height 17
drag, startPoint x: 818, startPoint y: 174, endPoint x: 791, endPoint y: 186, distance: 29.9
copy div "Em Blooms, [GEOGRAPHIC_DATA]"
click at [242, 209] on span at bounding box center [242, 209] width 0 height 11
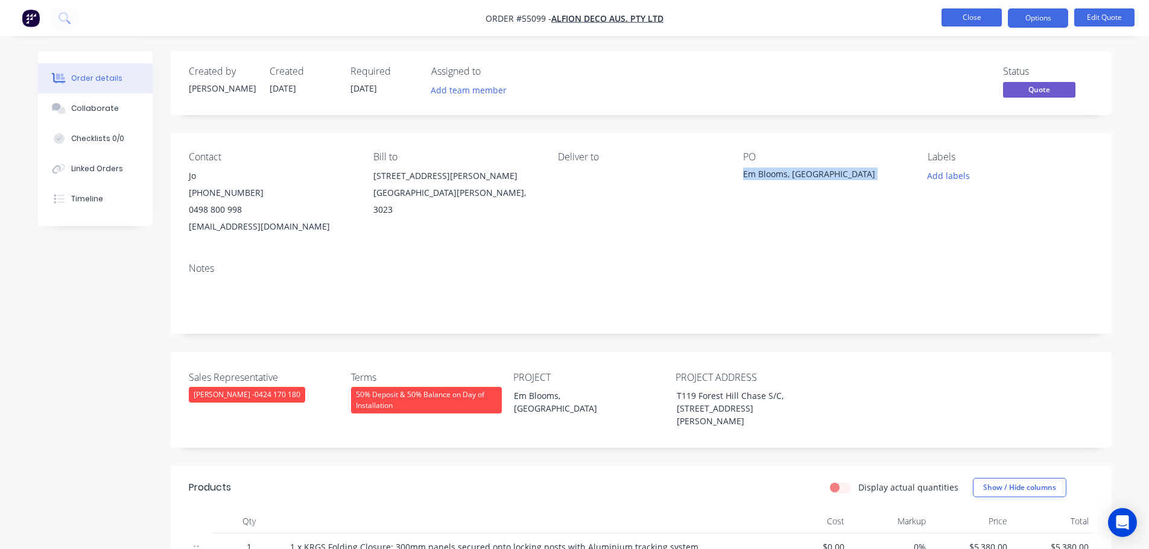
click at [970, 17] on button "Close" at bounding box center [971, 17] width 60 height 18
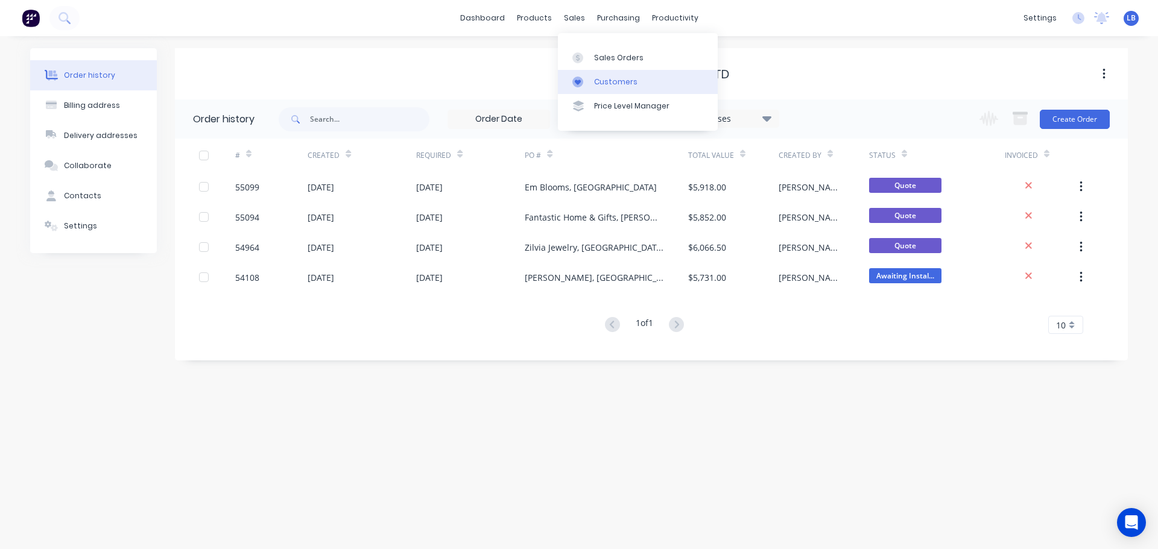
click at [612, 78] on div "Customers" at bounding box center [615, 82] width 43 height 11
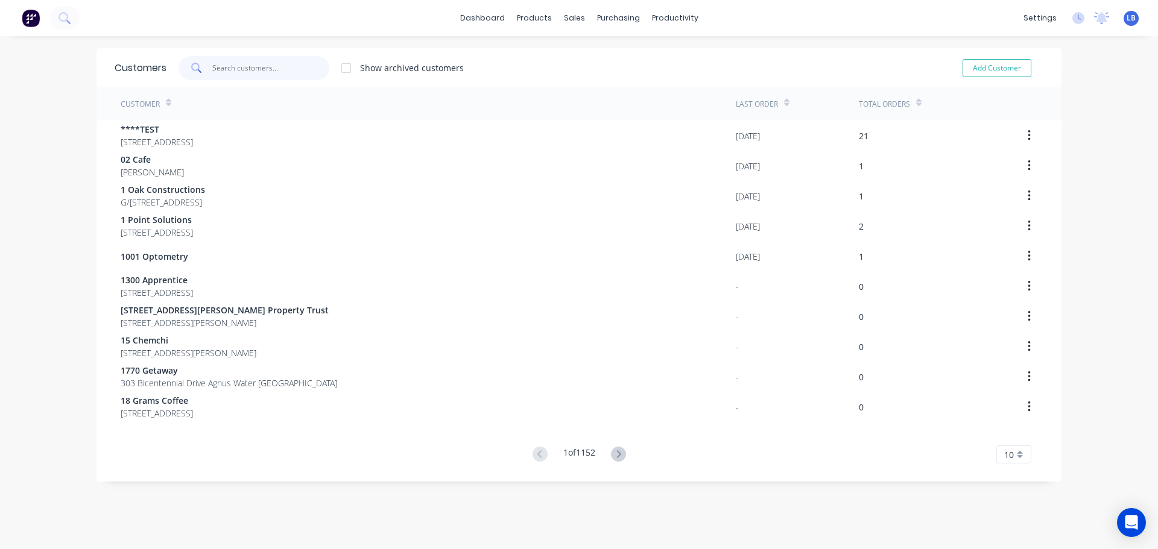
click at [228, 67] on input "text" at bounding box center [271, 68] width 118 height 24
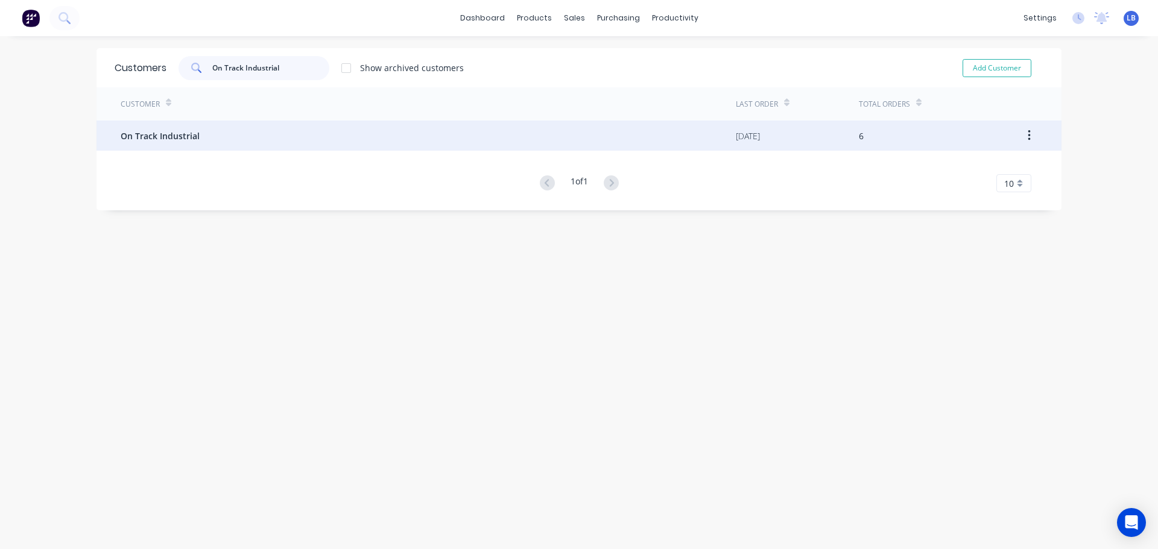
type input "On Track Industrial"
click at [168, 134] on span "On Track Industrial" at bounding box center [160, 136] width 79 height 13
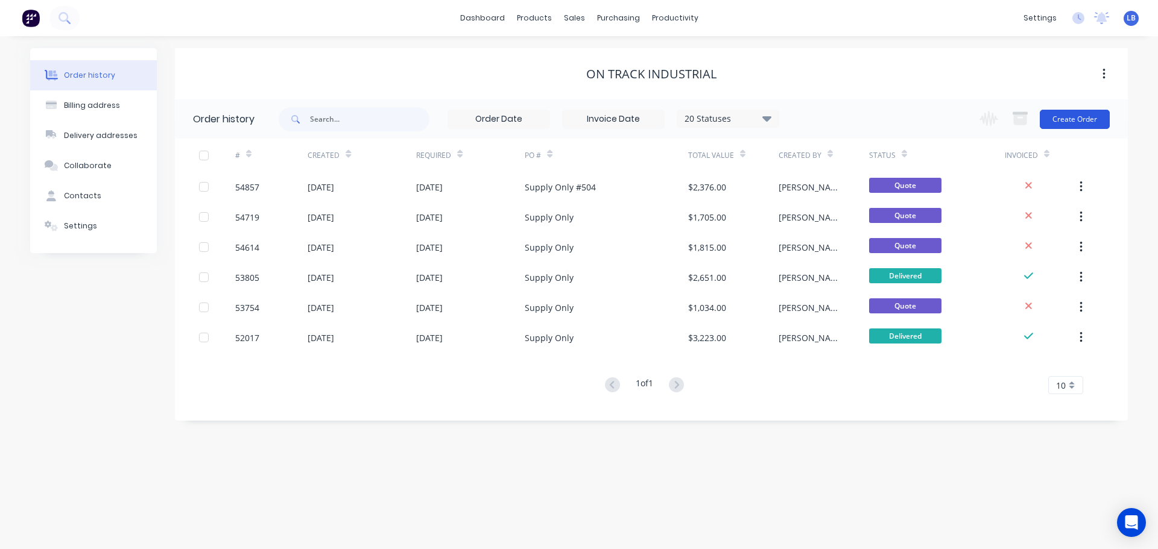
click at [1074, 116] on button "Create Order" at bounding box center [1075, 119] width 70 height 19
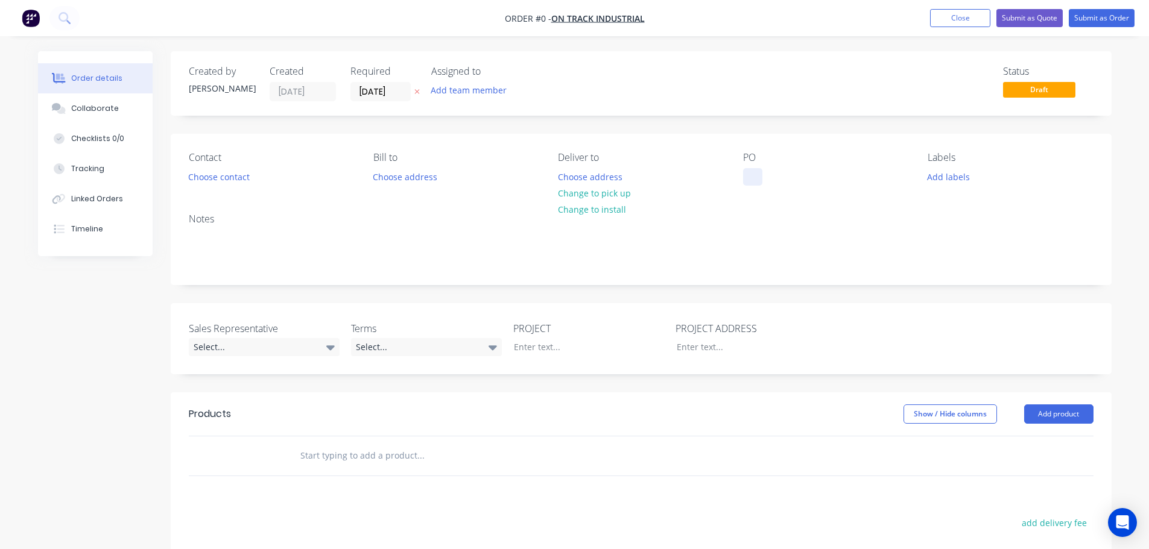
click at [758, 174] on div at bounding box center [752, 176] width 19 height 17
click at [781, 180] on div "Supply Only" at bounding box center [777, 176] width 68 height 17
copy div "Supply Only"
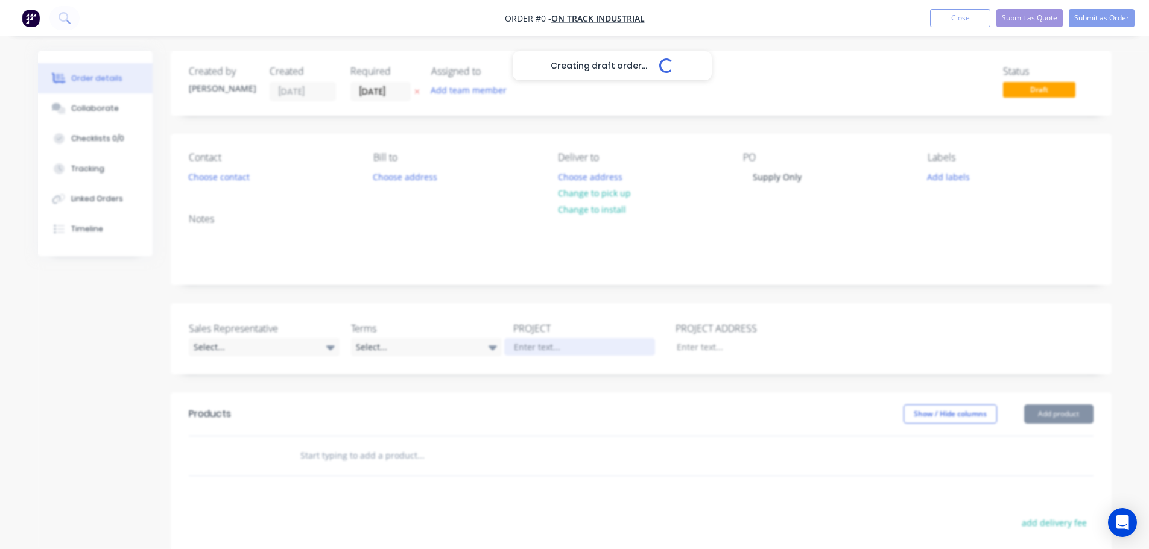
click at [526, 347] on div "Creating draft order... Loading... Order details Collaborate Checklists 0/0 Tra…" at bounding box center [575, 417] width 1098 height 733
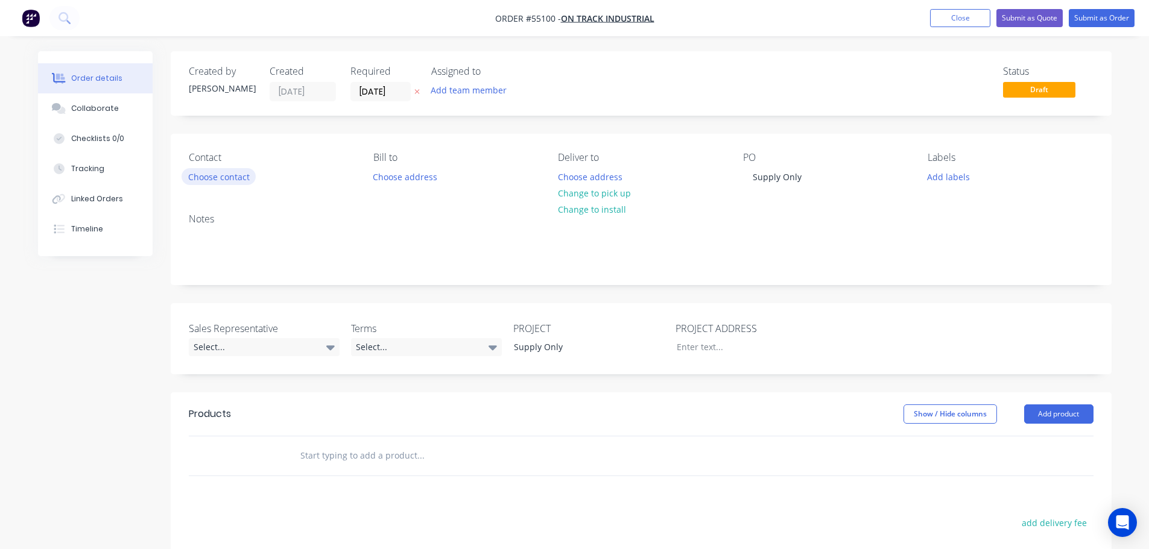
click at [233, 175] on button "Choose contact" at bounding box center [219, 176] width 74 height 16
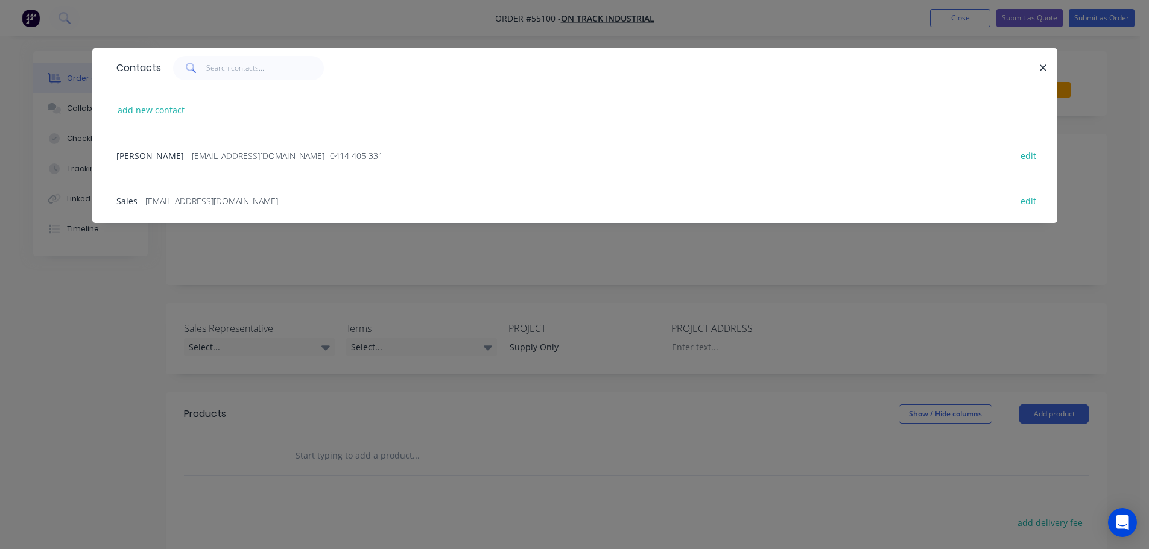
click at [157, 156] on span "[PERSON_NAME]" at bounding box center [150, 155] width 68 height 11
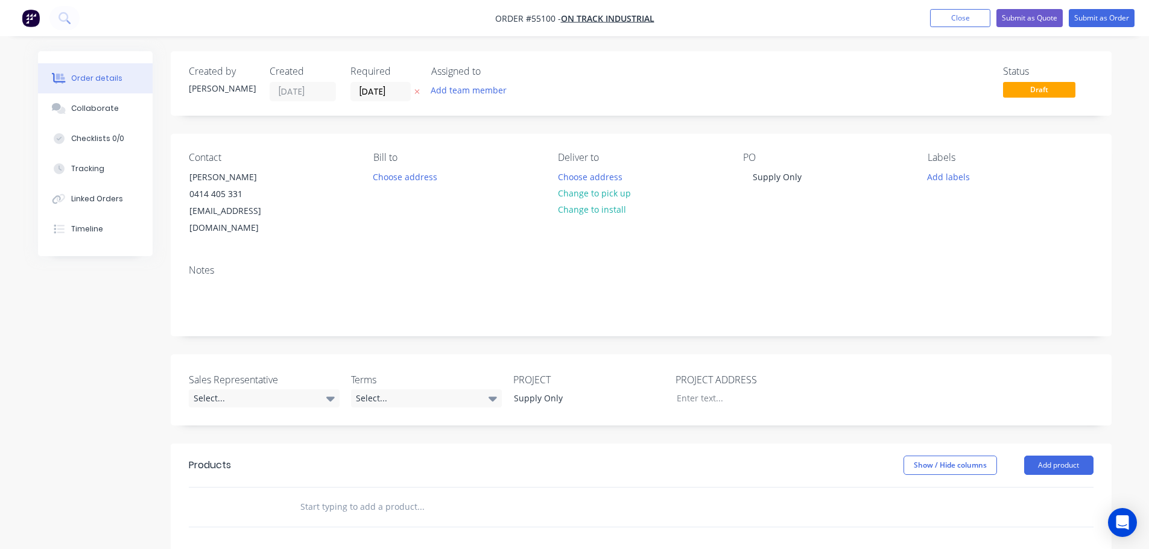
scroll to position [121, 0]
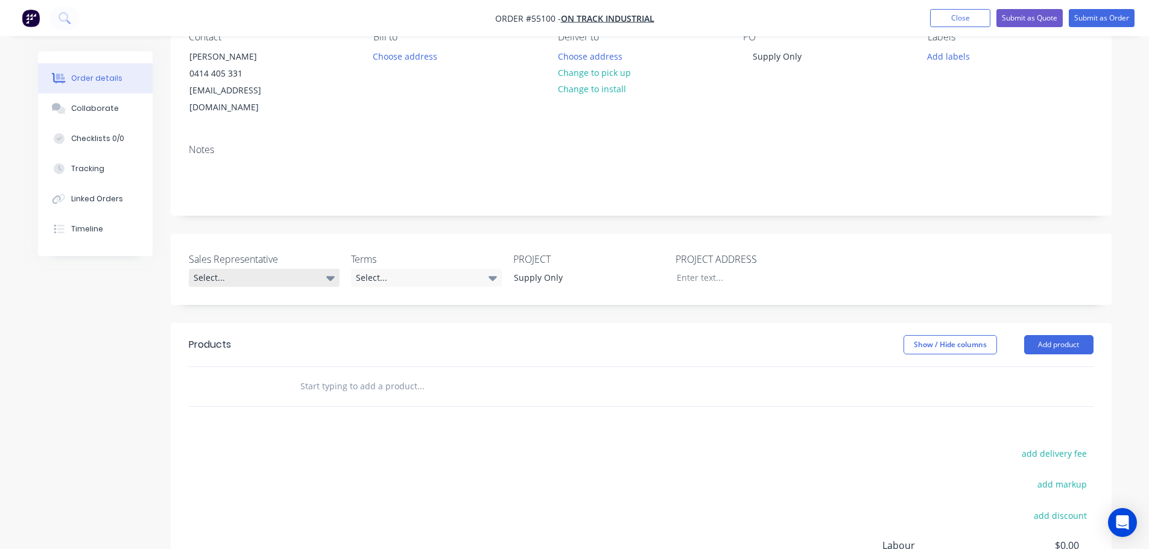
click at [258, 269] on div "Select..." at bounding box center [264, 278] width 151 height 18
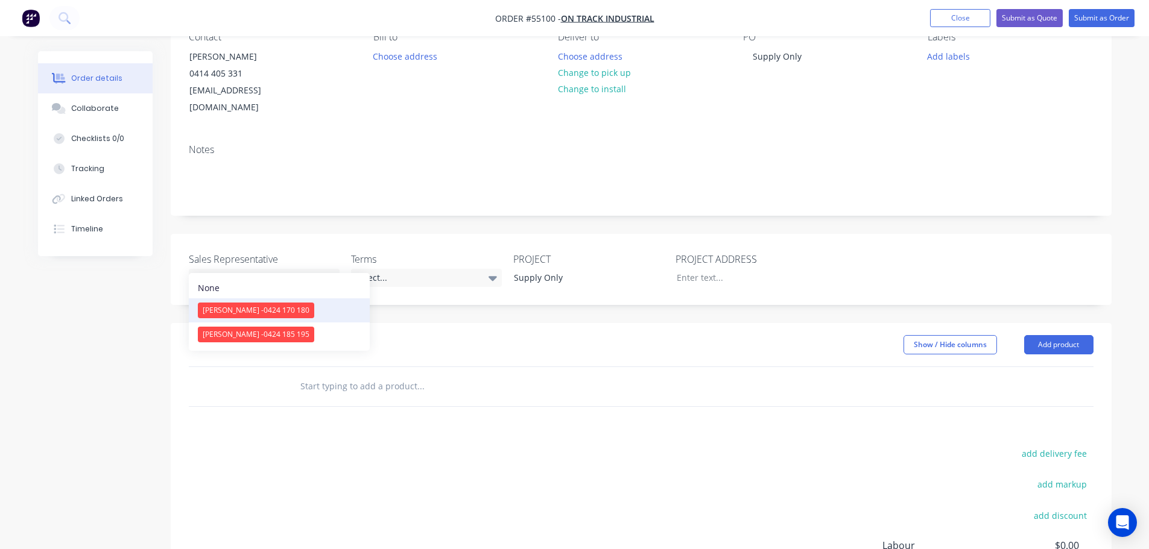
click at [256, 314] on span "[PERSON_NAME] - 0424 170 180" at bounding box center [256, 310] width 107 height 10
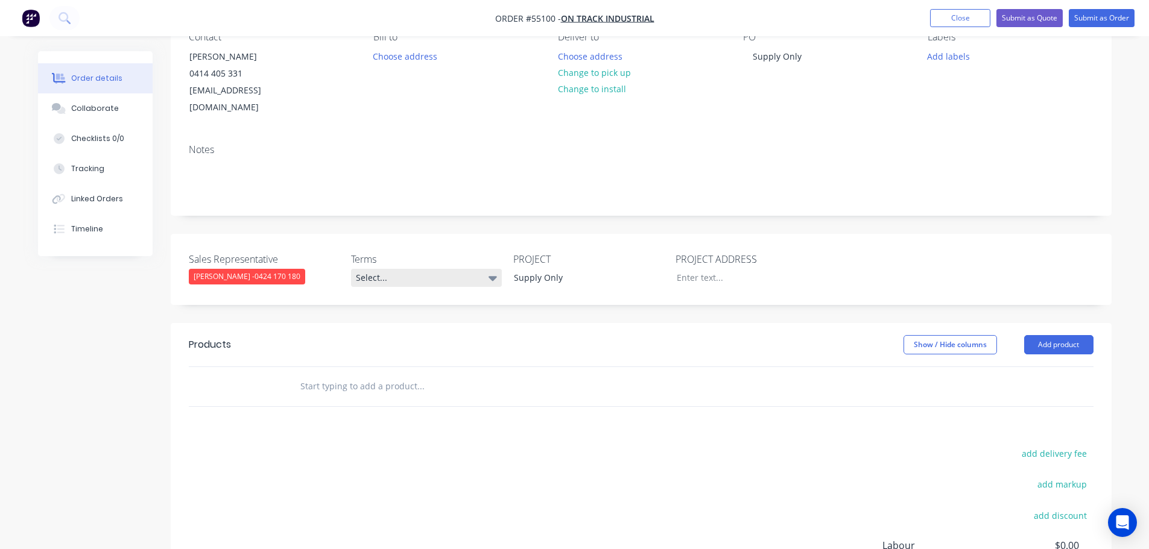
click at [423, 269] on div "Select..." at bounding box center [426, 278] width 151 height 18
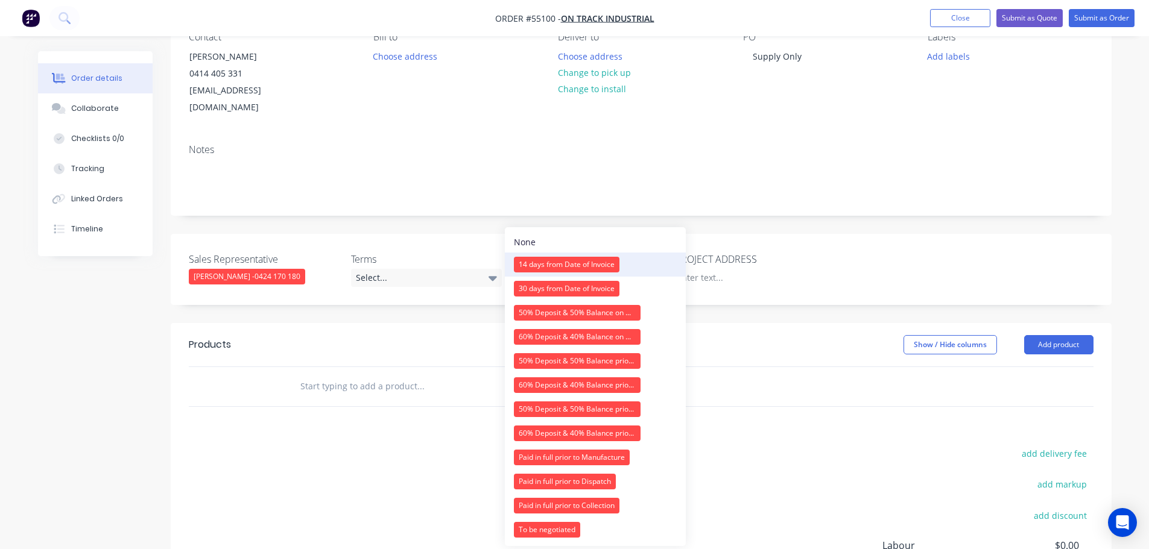
click at [534, 265] on div "14 days from Date of Invoice" at bounding box center [567, 265] width 106 height 16
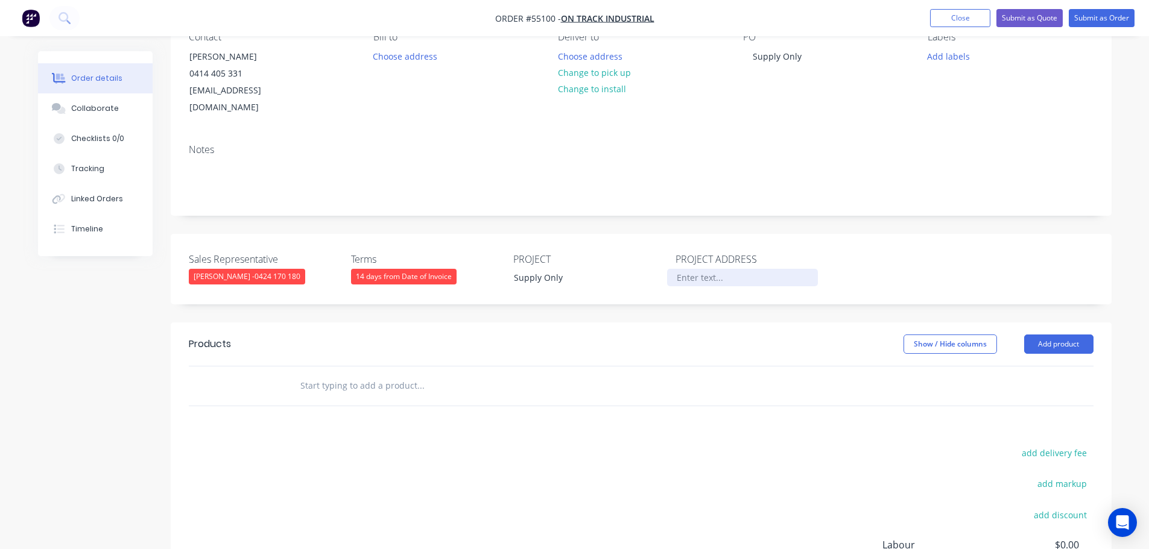
click at [690, 269] on div at bounding box center [742, 277] width 151 height 17
